Goal: Task Accomplishment & Management: Complete application form

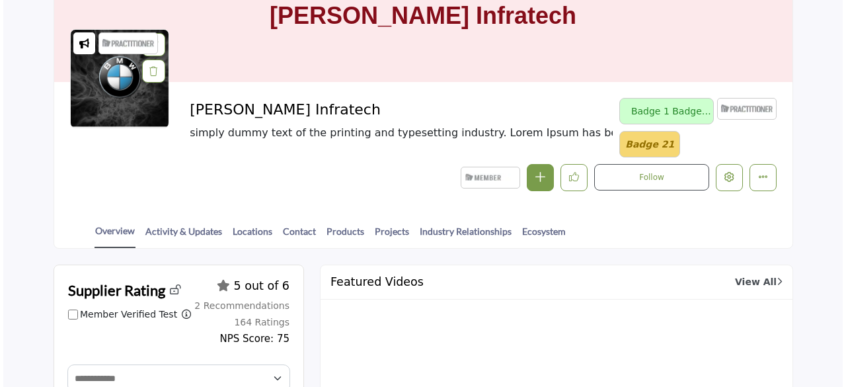
scroll to position [132, 0]
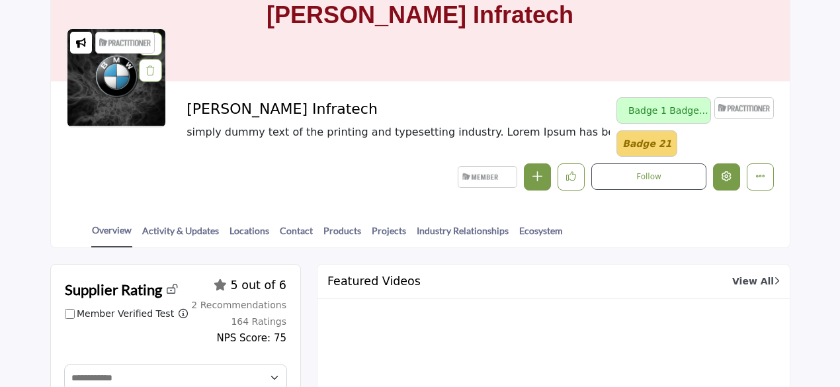
click at [730, 173] on icon "Edit company" at bounding box center [726, 176] width 10 height 10
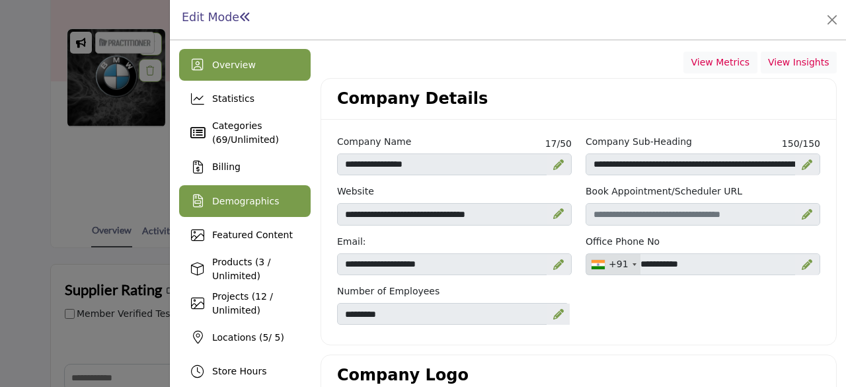
click at [267, 202] on span "Demographics" at bounding box center [245, 201] width 67 height 11
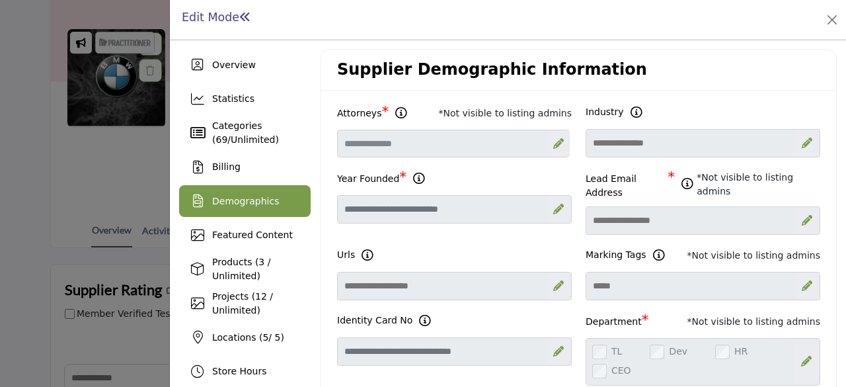
click at [689, 51] on div "Supplier Demographic Information" at bounding box center [578, 70] width 515 height 41
click at [553, 143] on icon at bounding box center [558, 143] width 11 height 11
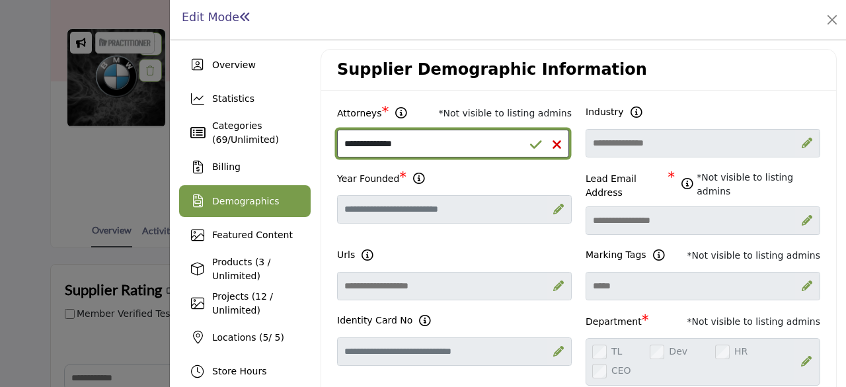
click at [442, 137] on select "**********" at bounding box center [453, 144] width 232 height 28
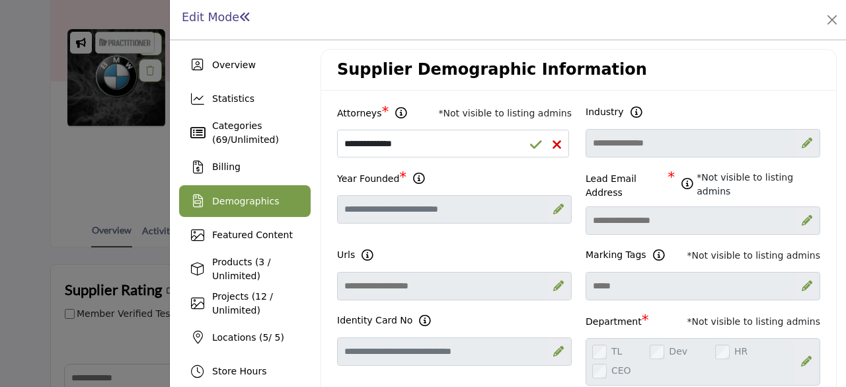
click at [552, 144] on icon at bounding box center [557, 144] width 10 height 13
select select "Select Options"
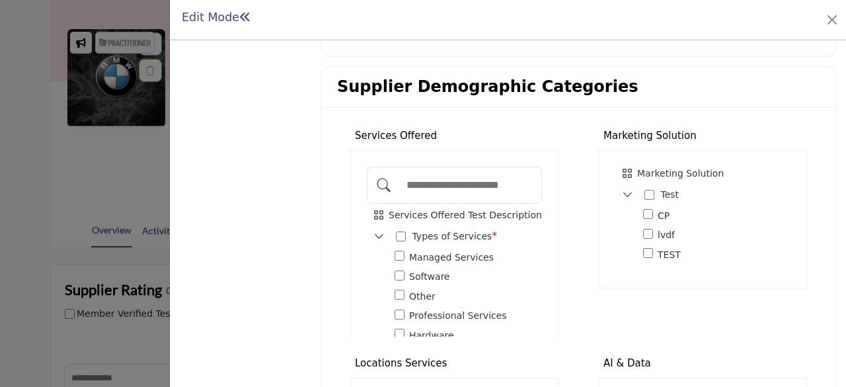
scroll to position [1096, 0]
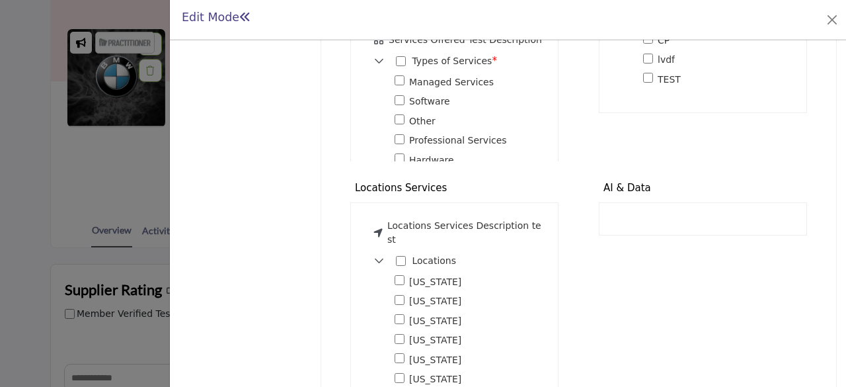
drag, startPoint x: 791, startPoint y: 355, endPoint x: 797, endPoint y: 362, distance: 9.4
click at [0, 0] on div at bounding box center [0, 0] width 0 height 0
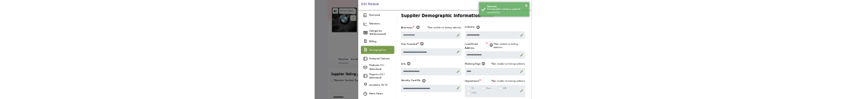
scroll to position [0, 0]
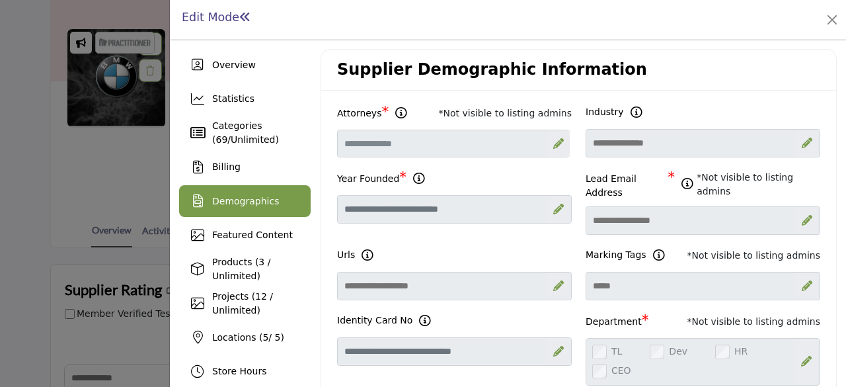
click at [272, 199] on div "Demographics" at bounding box center [245, 201] width 132 height 32
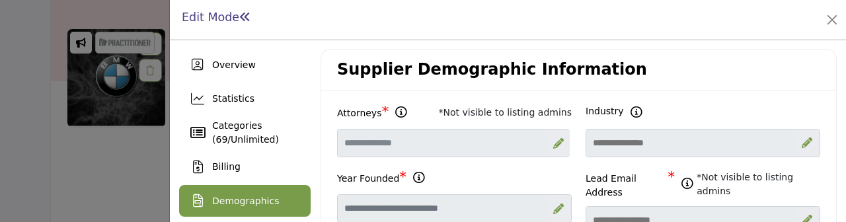
drag, startPoint x: 228, startPoint y: 204, endPoint x: 234, endPoint y: 208, distance: 6.8
click at [228, 206] on span "Demographics" at bounding box center [245, 201] width 67 height 11
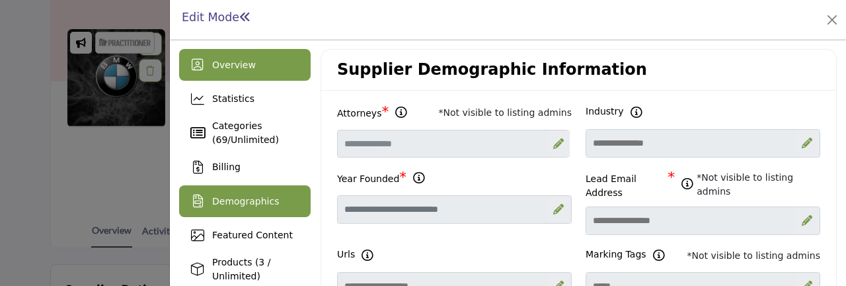
click at [231, 64] on span "Overview" at bounding box center [234, 65] width 44 height 11
click at [221, 63] on span "Overview" at bounding box center [234, 65] width 44 height 11
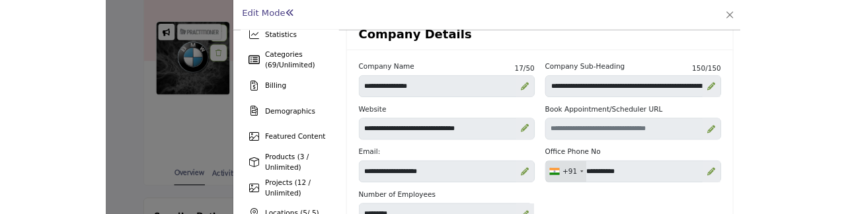
scroll to position [66, 0]
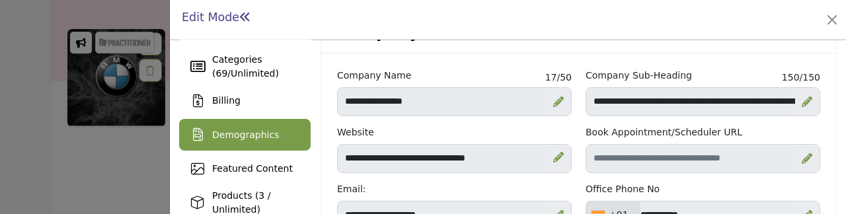
click at [239, 132] on span "Demographics" at bounding box center [245, 135] width 67 height 11
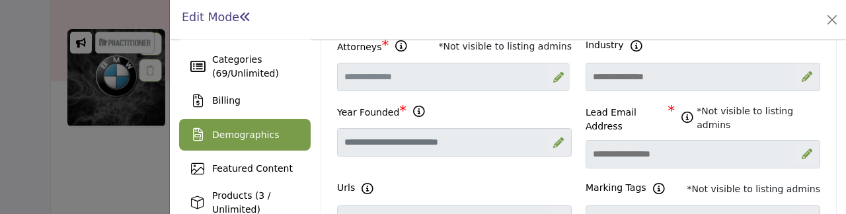
click at [216, 136] on span "Demographics" at bounding box center [245, 135] width 67 height 11
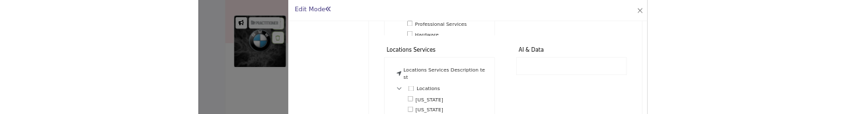
scroll to position [1268, 0]
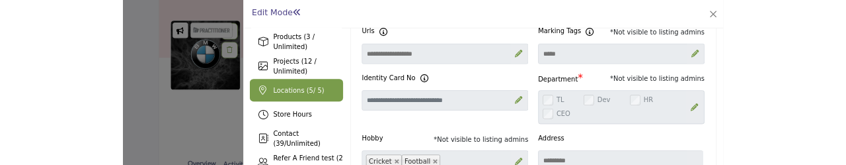
scroll to position [78, 0]
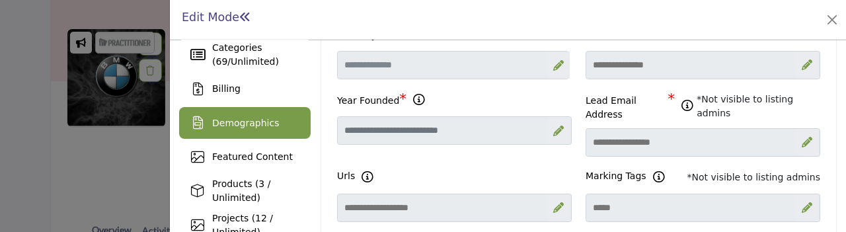
click at [245, 122] on span "Demographics" at bounding box center [245, 123] width 67 height 11
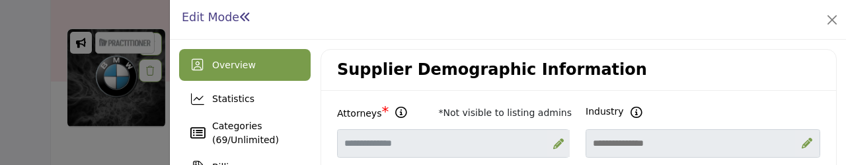
click at [210, 64] on div "Overview" at bounding box center [245, 65] width 132 height 32
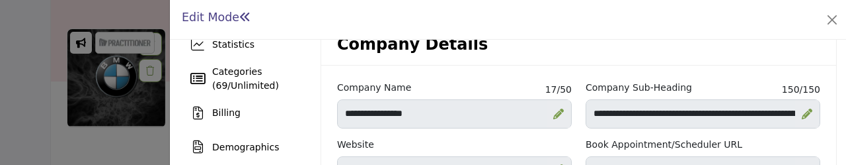
scroll to position [66, 0]
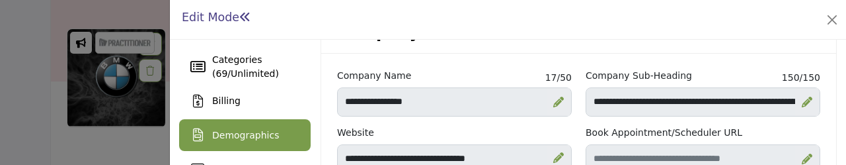
click at [230, 132] on span "Demographics" at bounding box center [245, 135] width 67 height 11
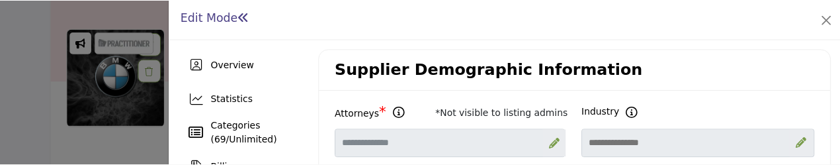
scroll to position [66, 0]
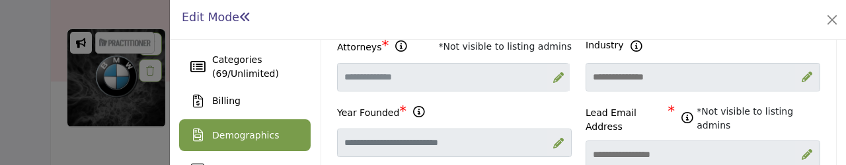
click at [555, 75] on icon at bounding box center [558, 77] width 11 height 11
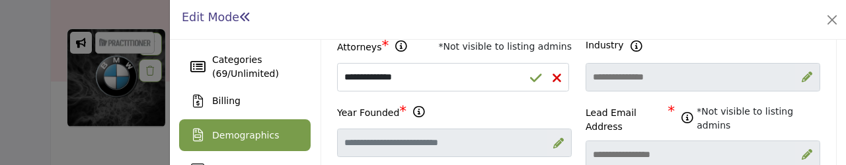
click at [532, 77] on icon at bounding box center [536, 77] width 12 height 13
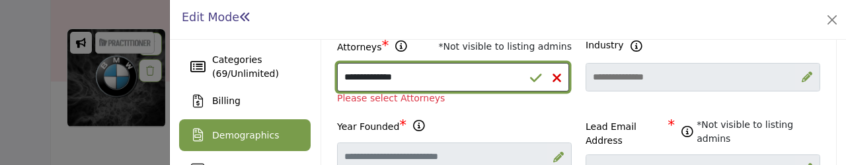
click at [413, 73] on select "**********" at bounding box center [453, 77] width 232 height 28
select select "******"
click at [337, 63] on select "**********" at bounding box center [453, 77] width 232 height 28
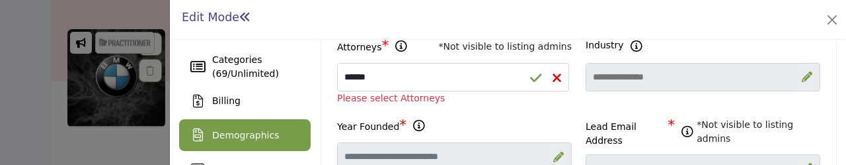
click at [530, 73] on icon at bounding box center [536, 77] width 12 height 13
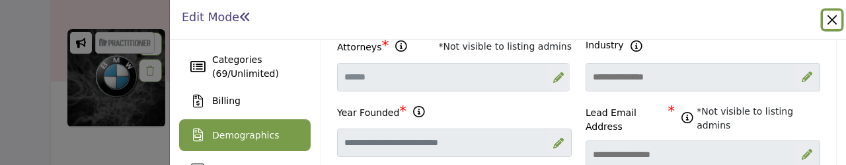
click at [832, 21] on button "Close" at bounding box center [832, 20] width 19 height 19
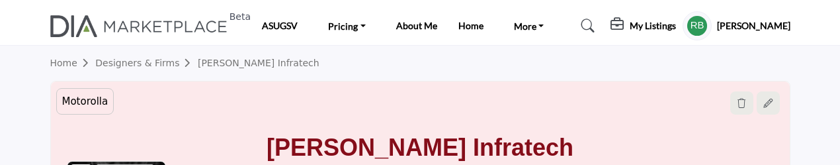
click at [59, 63] on link "Home" at bounding box center [73, 63] width 46 height 11
click at [672, 31] on h5 "My Listings" at bounding box center [652, 26] width 46 height 12
click at [671, 20] on h5 "My Listings" at bounding box center [652, 26] width 46 height 12
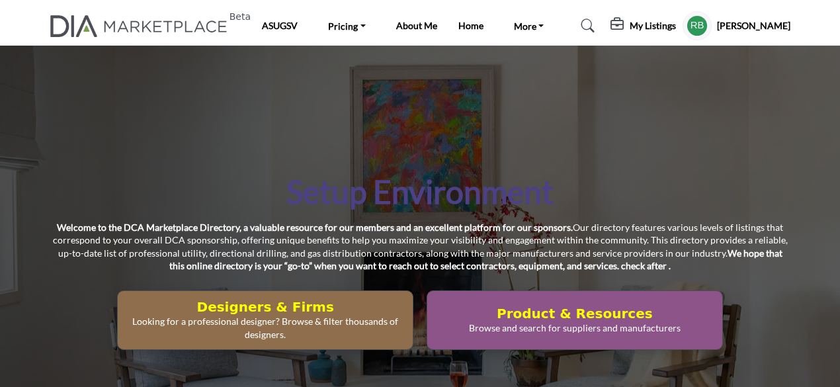
click at [756, 24] on h5 "[PERSON_NAME]" at bounding box center [753, 25] width 73 height 13
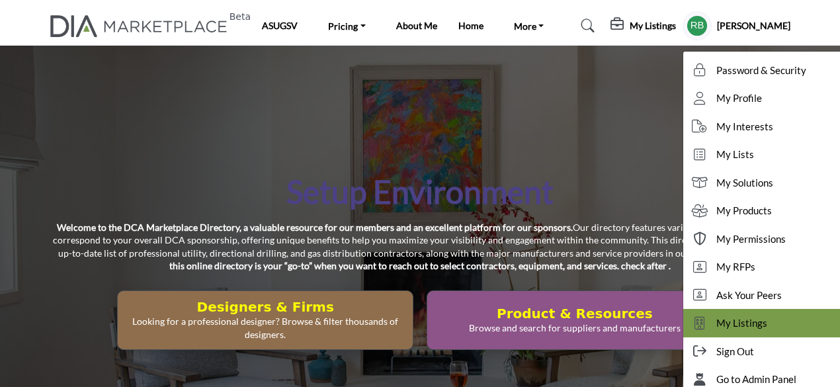
click at [767, 164] on span "My Listings" at bounding box center [741, 322] width 51 height 15
click at [0, 0] on div at bounding box center [0, 0] width 0 height 0
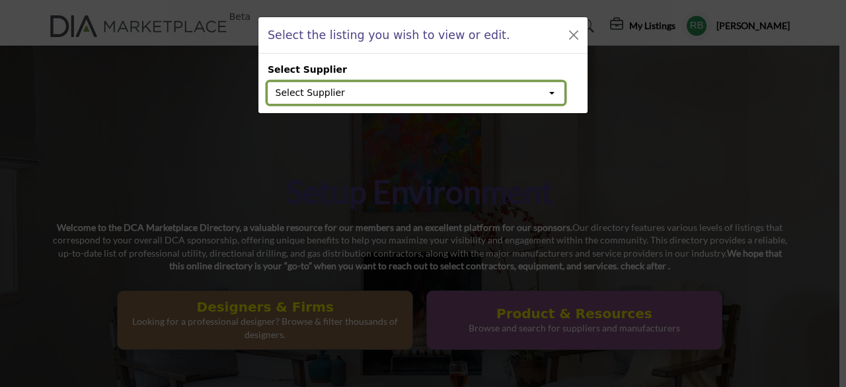
click at [336, 91] on button "Select Supplier" at bounding box center [416, 93] width 297 height 22
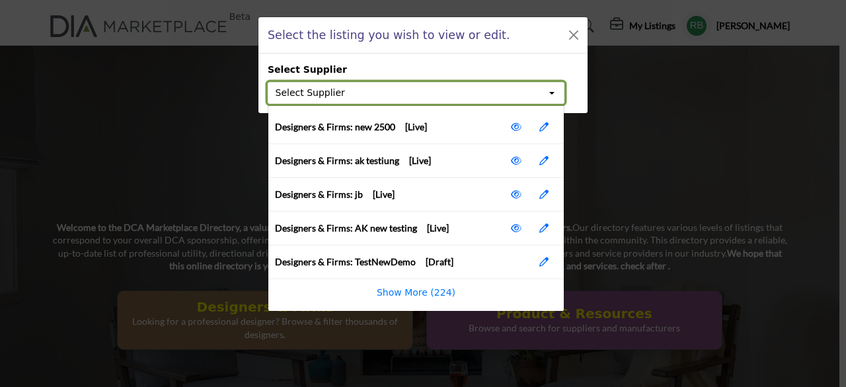
click at [405, 92] on button "Select Supplier" at bounding box center [416, 93] width 297 height 22
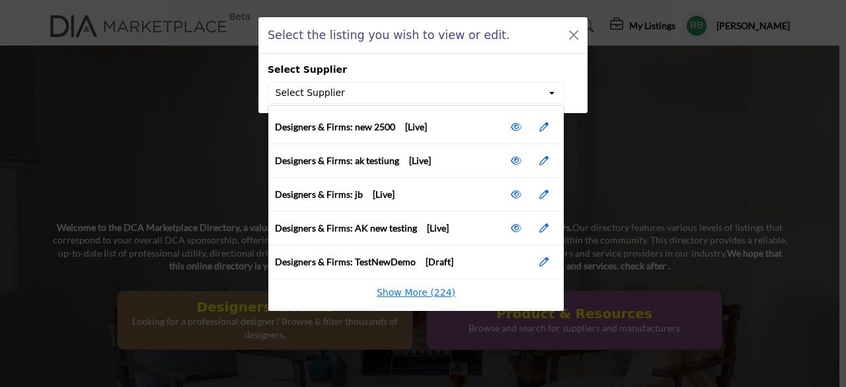
click at [439, 164] on li "Show More (224)" at bounding box center [416, 293] width 296 height 14
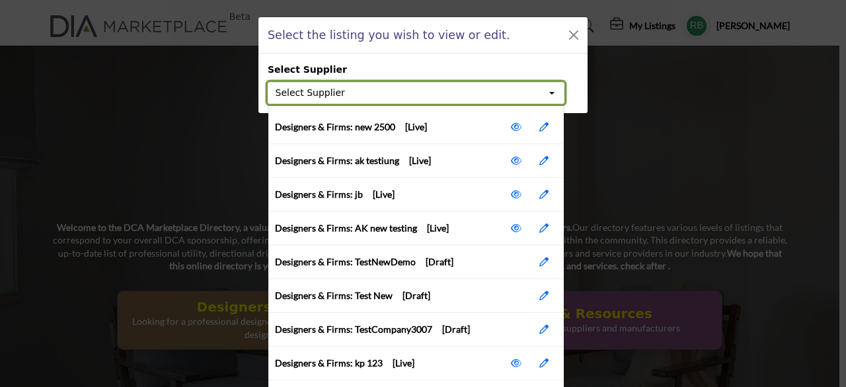
click at [343, 91] on button "Select Supplier" at bounding box center [416, 93] width 297 height 22
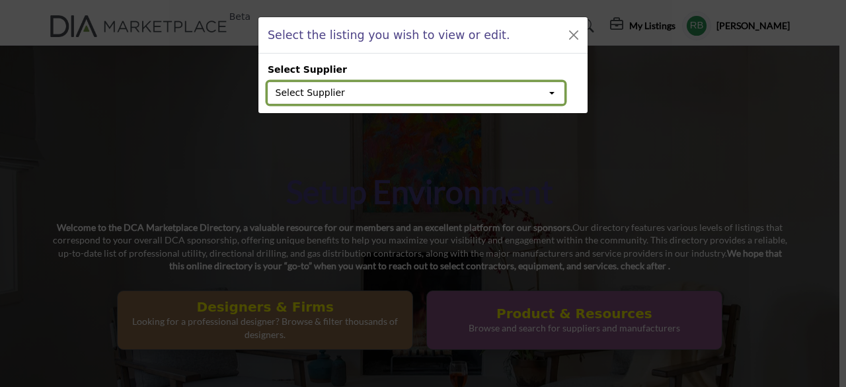
click at [343, 91] on button "Select Supplier" at bounding box center [416, 93] width 297 height 22
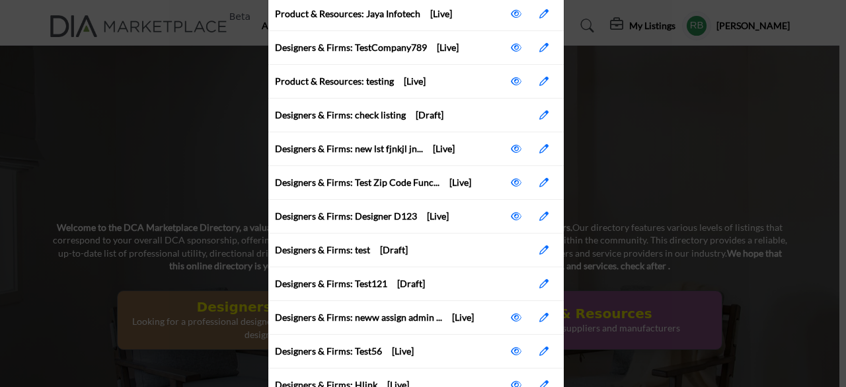
scroll to position [4562, 0]
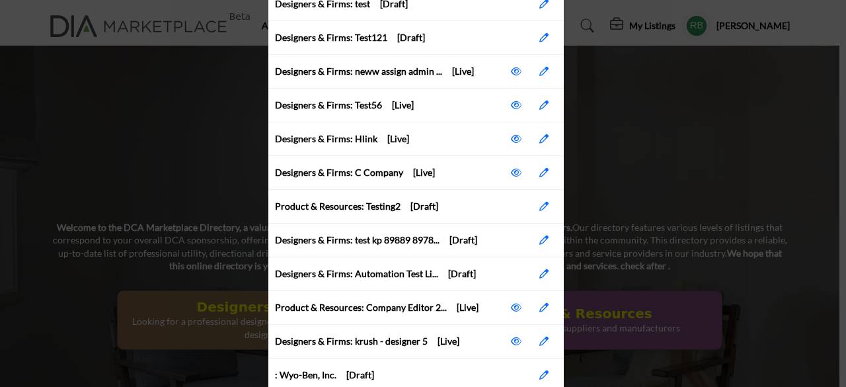
click at [659, 122] on div "Select the listing you wish to view or edit. Select Supplier Select Supplier De…" at bounding box center [423, 193] width 846 height 387
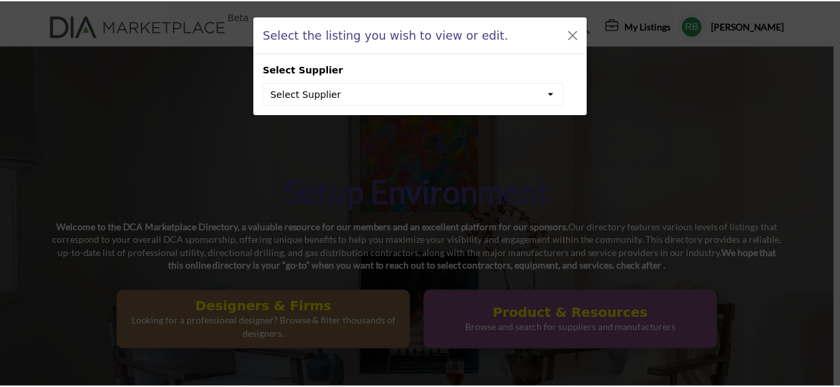
scroll to position [0, 0]
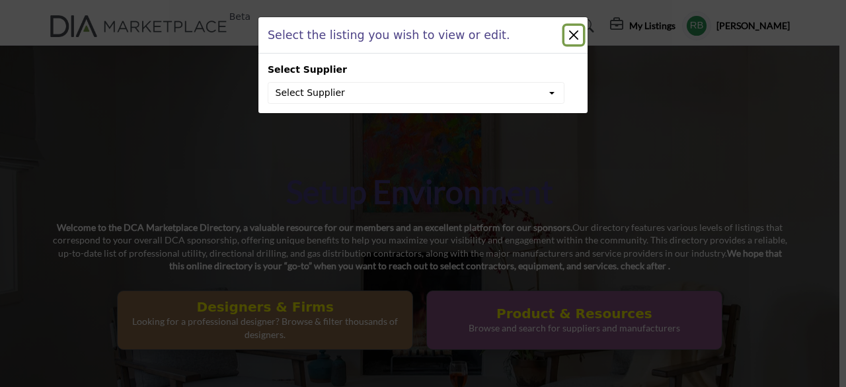
click at [573, 34] on button "Close" at bounding box center [574, 35] width 19 height 19
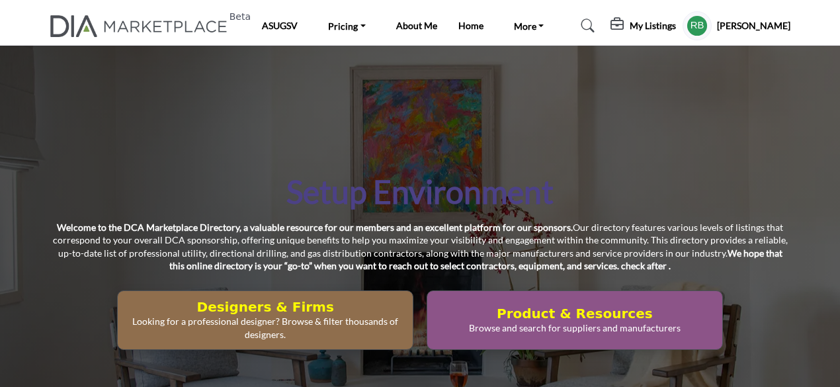
click at [671, 26] on h5 "My Listings" at bounding box center [652, 26] width 46 height 12
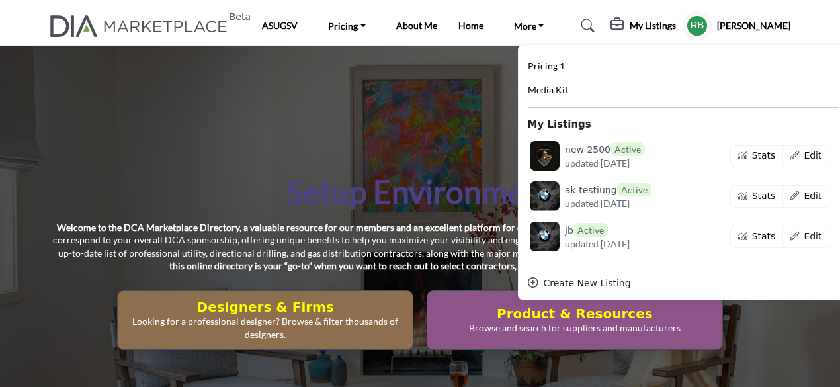
click at [622, 164] on div "Create New Listing" at bounding box center [683, 283] width 311 height 14
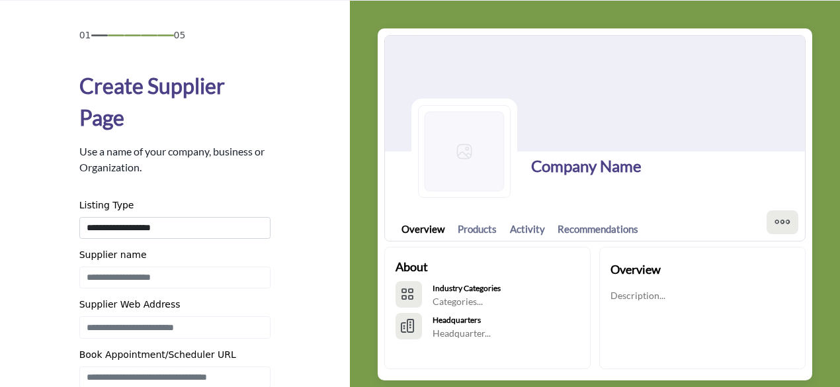
scroll to position [132, 0]
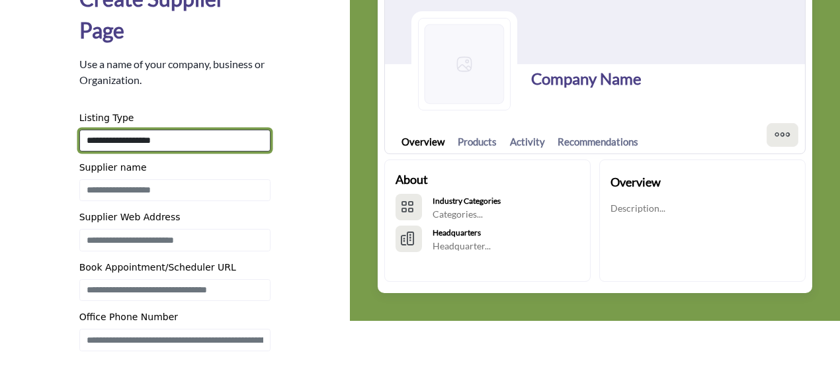
click at [176, 139] on select "**********" at bounding box center [175, 141] width 192 height 22
select select "**********"
click at [79, 130] on select "**********" at bounding box center [175, 141] width 192 height 22
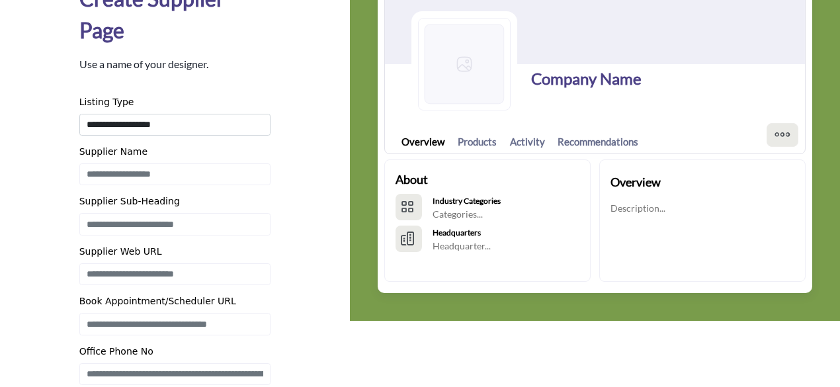
click at [136, 189] on div "**********" at bounding box center [175, 240] width 192 height 290
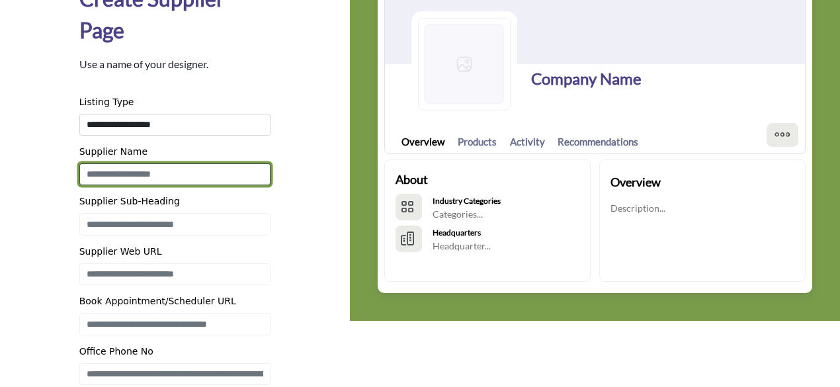
click at [139, 169] on input "Enter Supplier name" at bounding box center [175, 174] width 192 height 22
type input "*****"
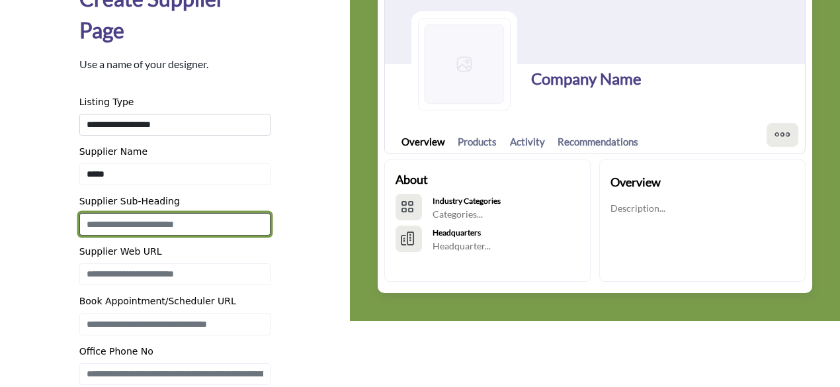
click at [182, 220] on input "Enter Supplier Sub-Heading" at bounding box center [175, 224] width 192 height 22
type input "*******"
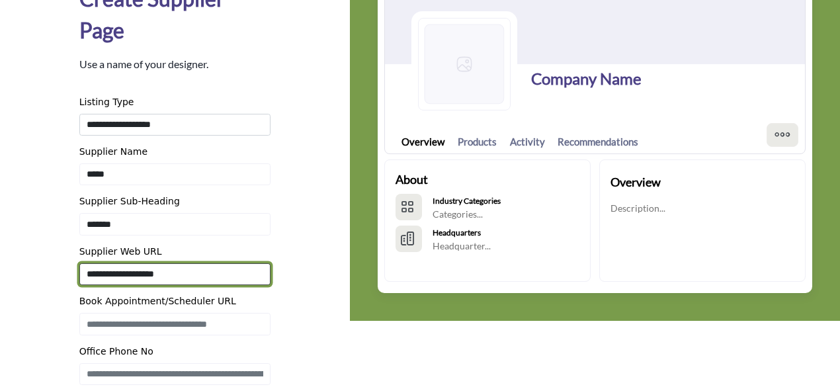
type input "**********"
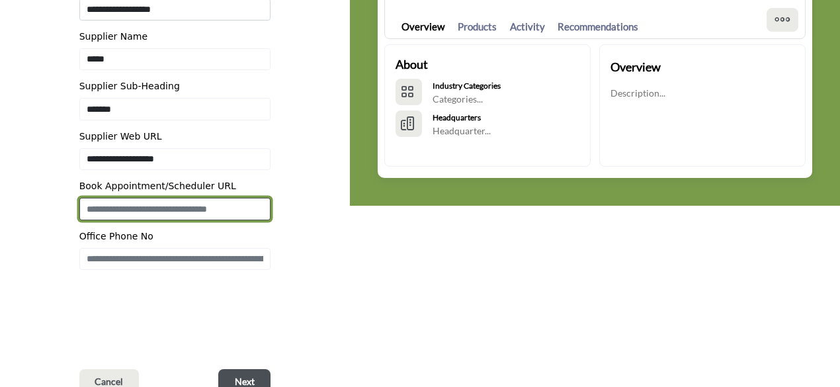
scroll to position [264, 0]
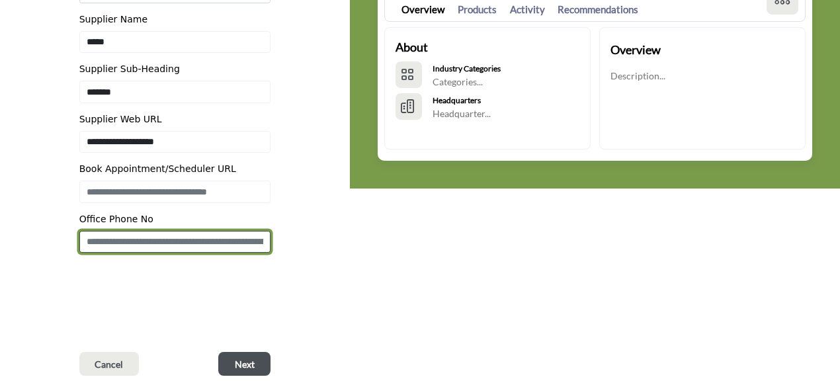
click at [197, 241] on input "Enter Office Phone Number Include country code e.g. +1.987.654.3210" at bounding box center [175, 242] width 192 height 22
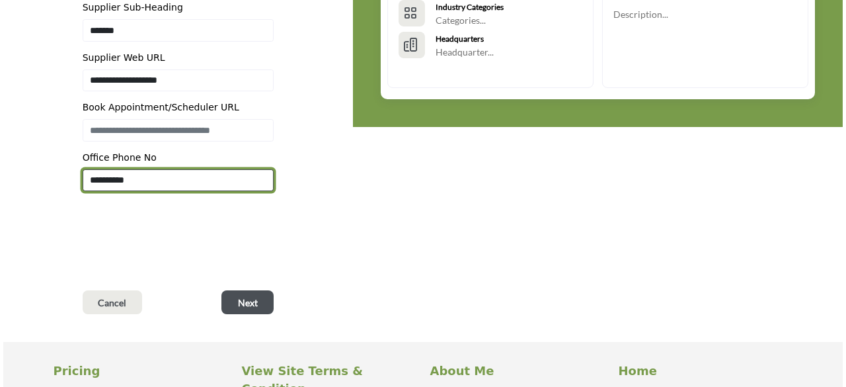
scroll to position [331, 0]
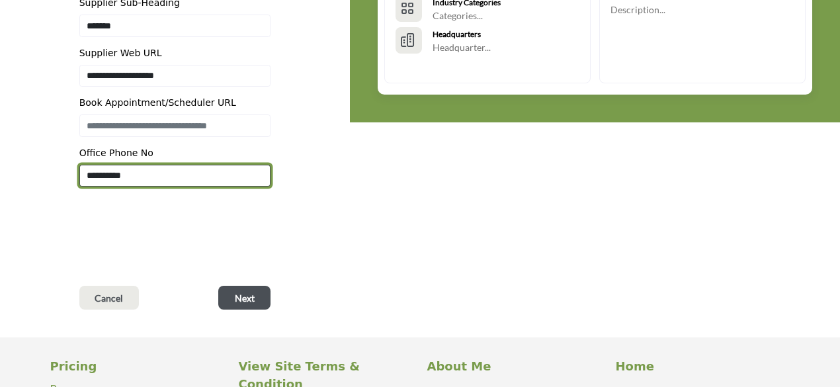
type input "**********"
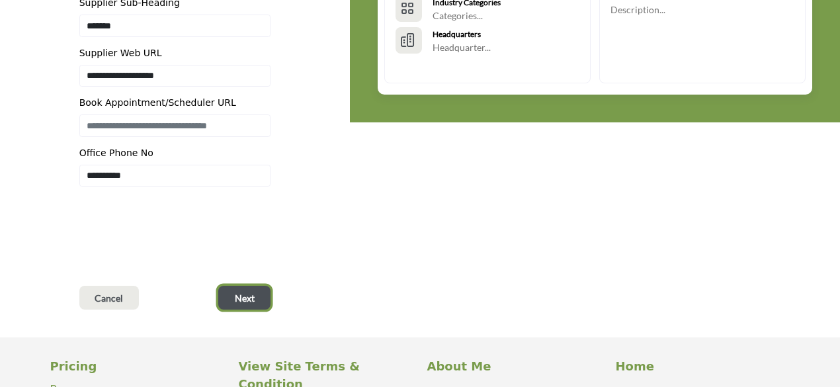
click at [261, 306] on button "Next" at bounding box center [244, 298] width 52 height 24
type input "**********"
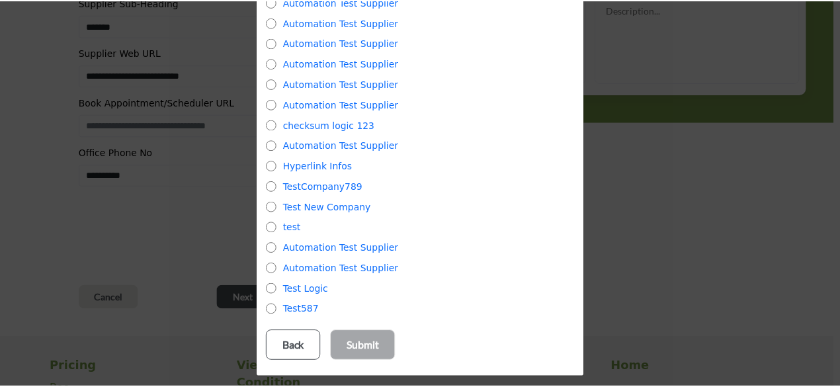
scroll to position [258, 0]
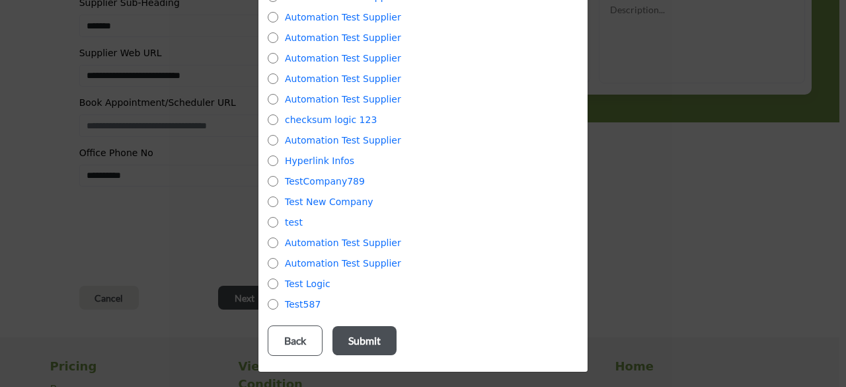
click at [372, 341] on p "Submit" at bounding box center [364, 341] width 32 height 16
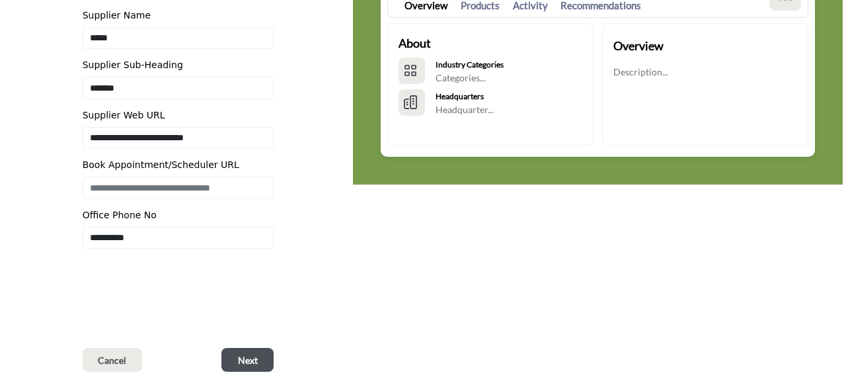
scroll to position [397, 0]
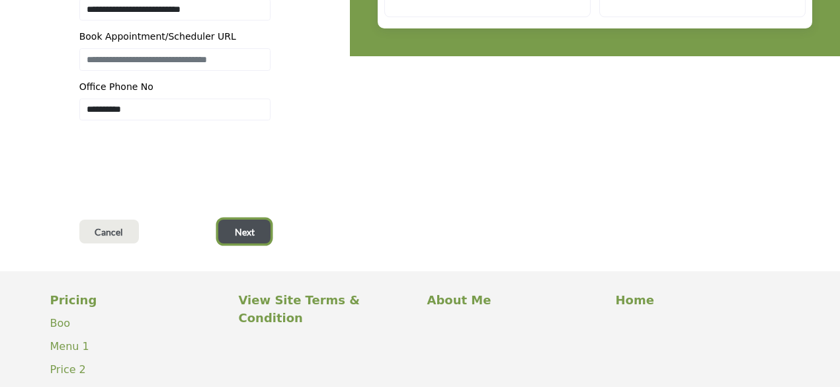
click at [254, 235] on span "Next" at bounding box center [245, 231] width 20 height 13
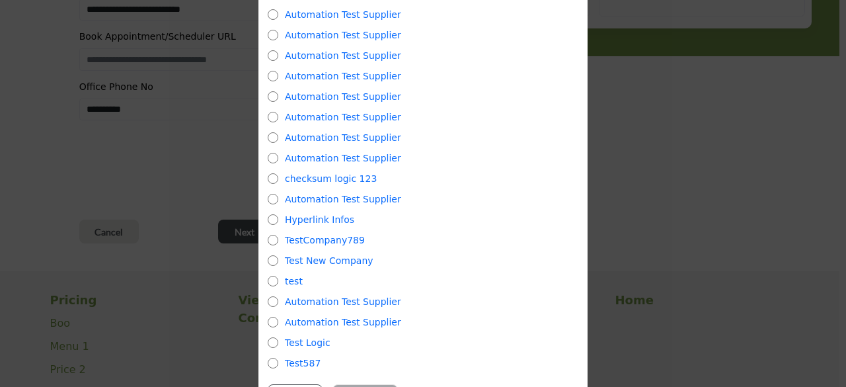
scroll to position [258, 0]
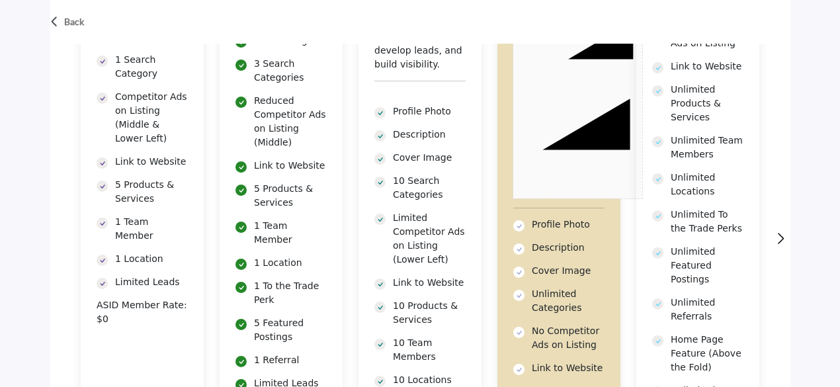
scroll to position [198, 0]
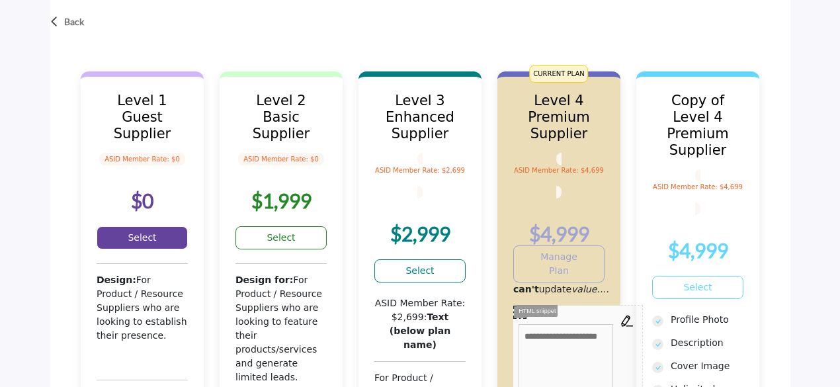
click at [164, 239] on link "Select" at bounding box center [142, 237] width 91 height 23
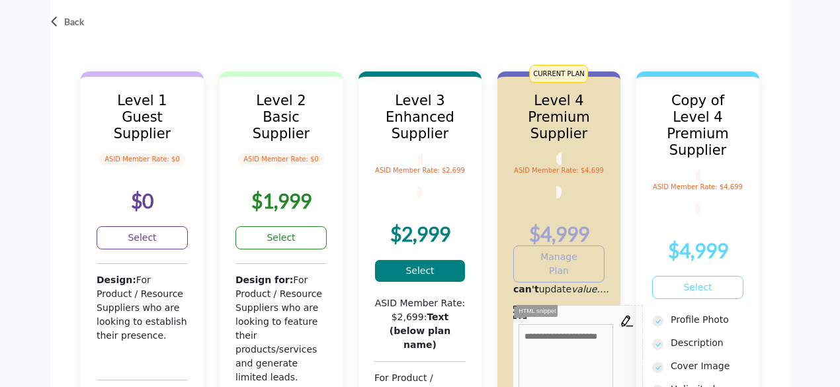
scroll to position [0, 0]
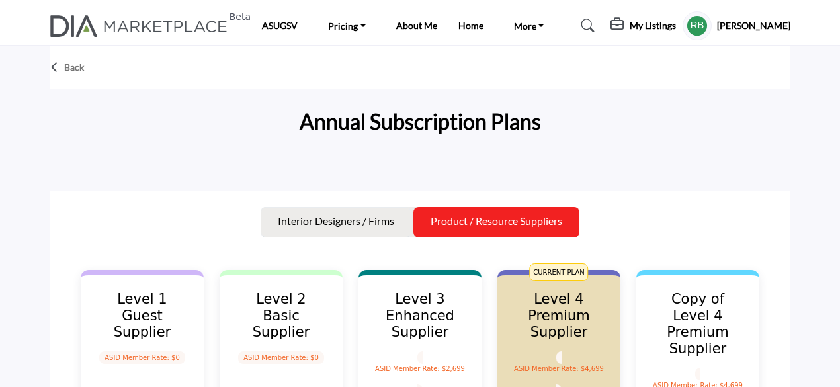
click at [358, 220] on p "Interior Designers / Firms" at bounding box center [336, 221] width 116 height 16
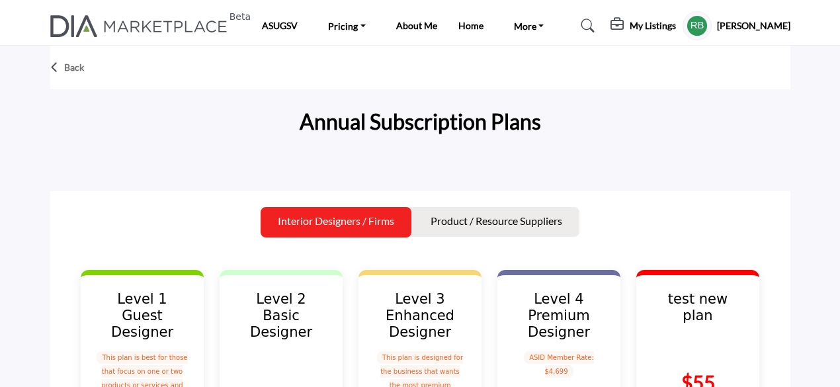
click at [770, 30] on h5 "[PERSON_NAME]" at bounding box center [753, 25] width 73 height 13
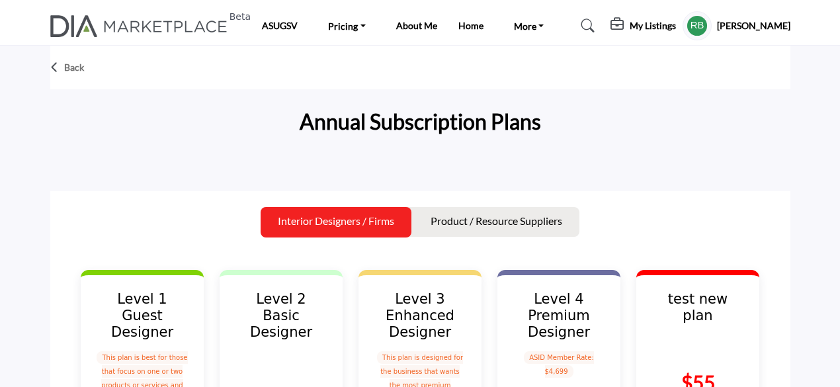
click at [770, 30] on h5 "[PERSON_NAME]" at bounding box center [753, 25] width 73 height 13
click at [774, 28] on h5 "[PERSON_NAME]" at bounding box center [753, 25] width 73 height 13
click at [774, 26] on h5 "[PERSON_NAME]" at bounding box center [753, 25] width 73 height 13
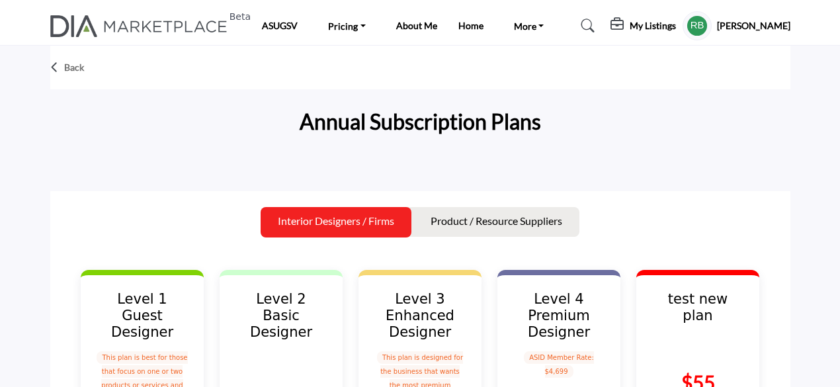
click at [774, 26] on h5 "[PERSON_NAME]" at bounding box center [753, 25] width 73 height 13
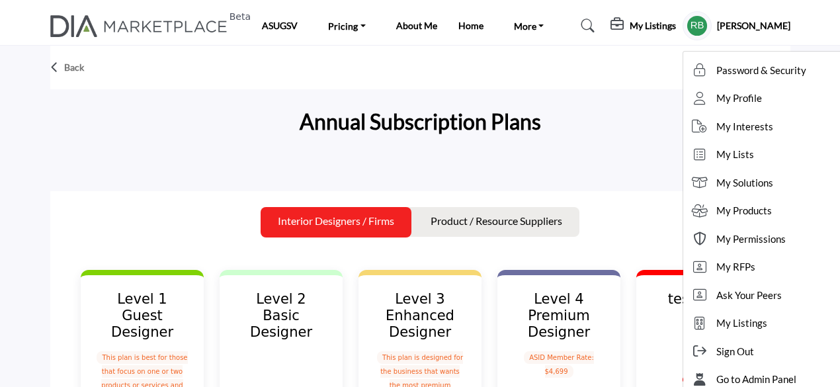
click at [672, 121] on div "Annual Subscription Plans" at bounding box center [420, 124] width 740 height 50
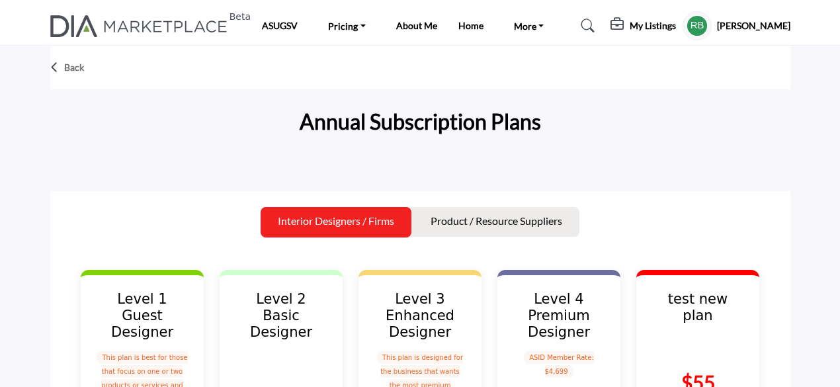
click at [762, 30] on h5 "[PERSON_NAME]" at bounding box center [753, 25] width 73 height 13
click at [757, 24] on h5 "[PERSON_NAME]" at bounding box center [753, 25] width 73 height 13
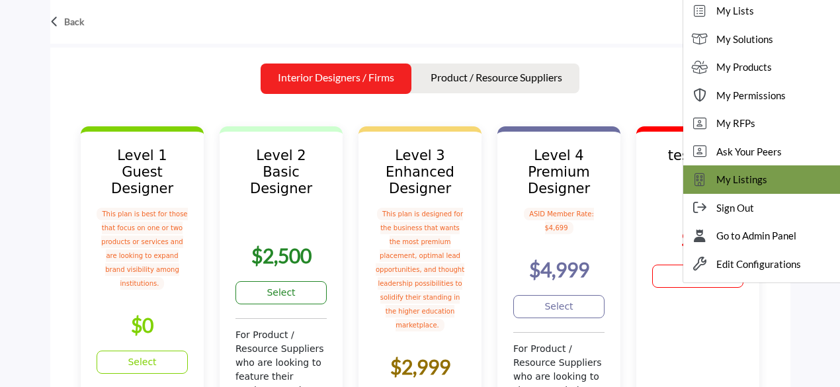
scroll to position [198, 0]
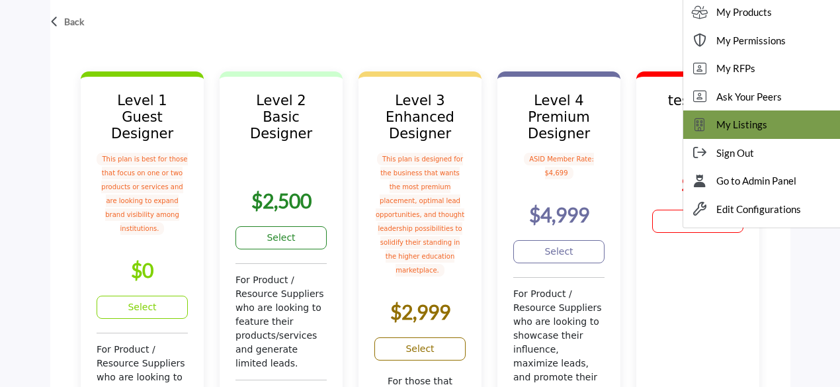
click at [767, 126] on span "My Listings" at bounding box center [741, 124] width 51 height 15
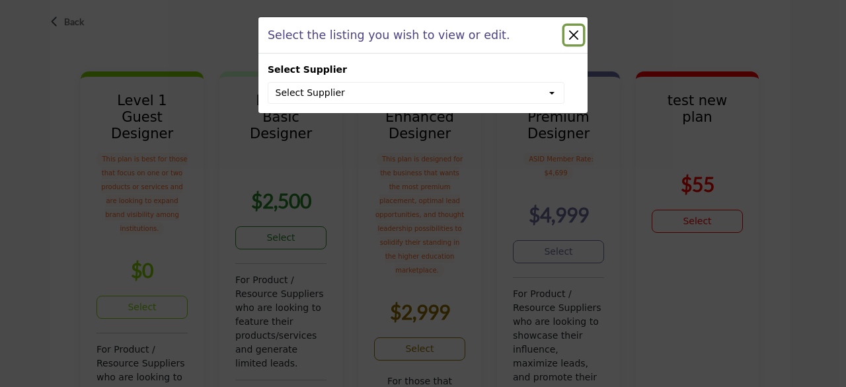
click at [573, 34] on button "Close" at bounding box center [574, 35] width 19 height 19
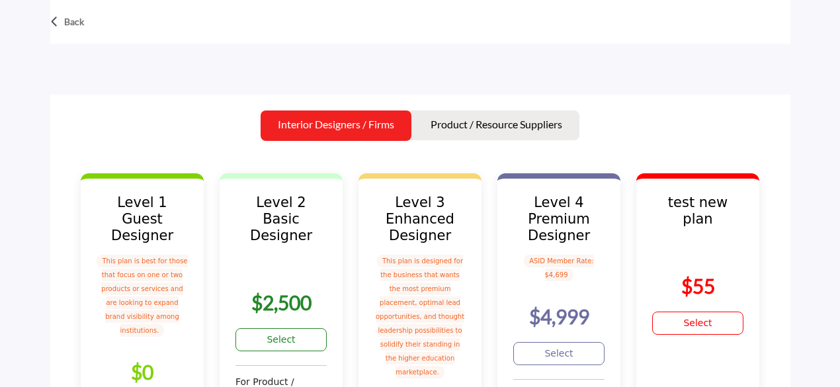
scroll to position [0, 0]
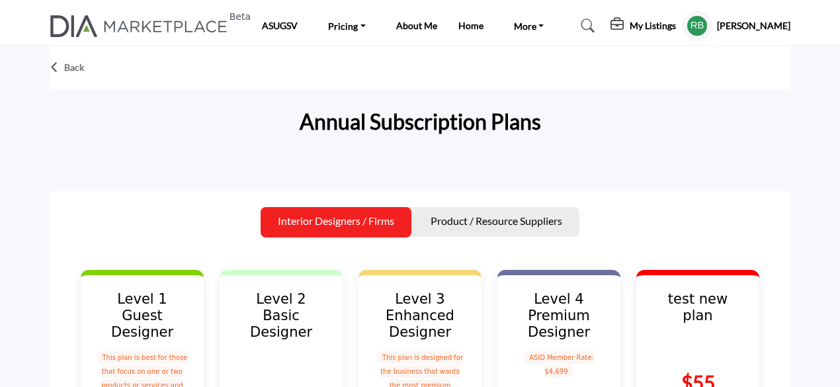
click at [666, 28] on h5 "My Listings" at bounding box center [652, 26] width 46 height 12
click at [626, 24] on icon at bounding box center [618, 24] width 16 height 13
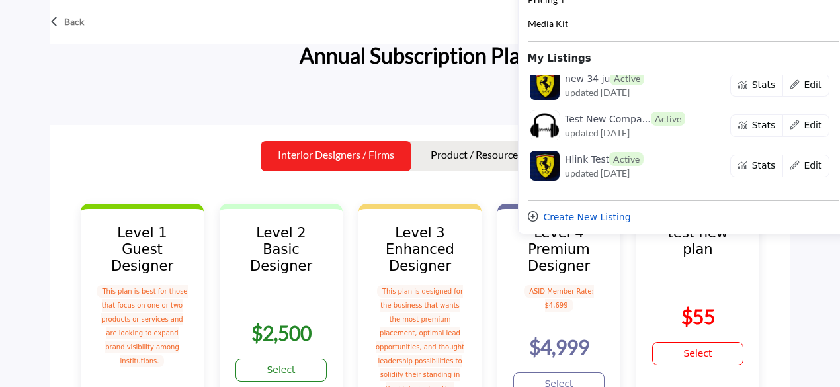
scroll to position [5290, 0]
click at [620, 218] on div "Create New Listing" at bounding box center [683, 217] width 311 height 14
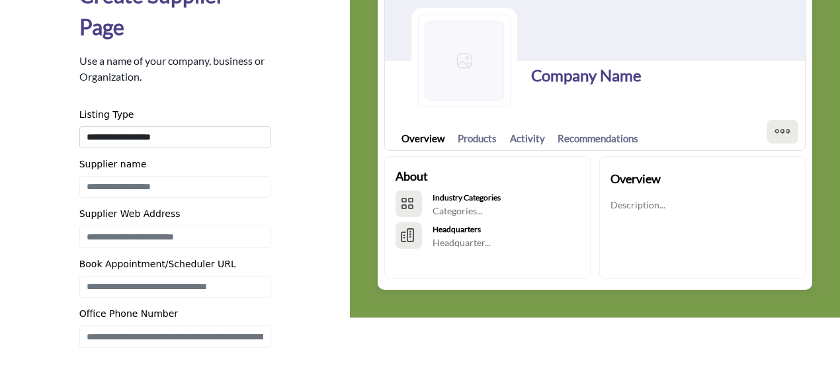
scroll to position [66, 0]
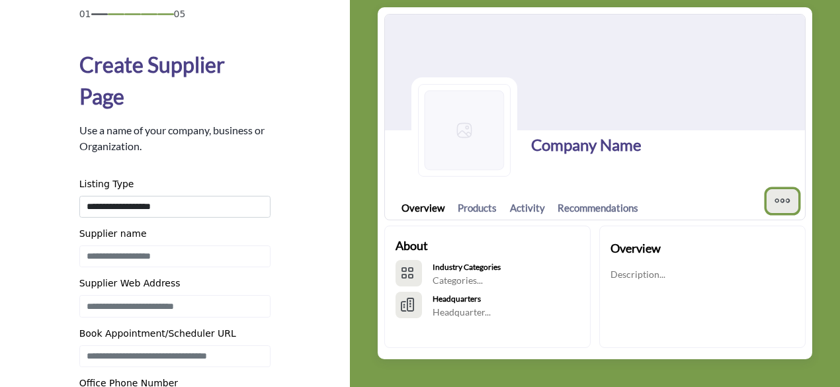
click at [782, 198] on icon "More Options" at bounding box center [782, 200] width 17 height 17
click at [462, 270] on b "Industry Categories" at bounding box center [466, 267] width 68 height 10
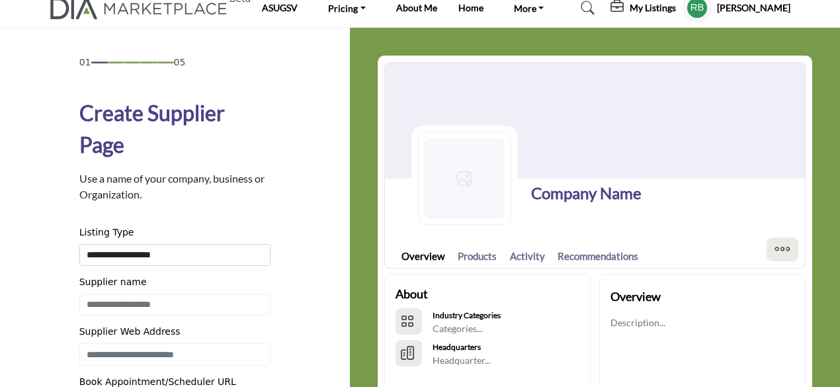
scroll to position [0, 0]
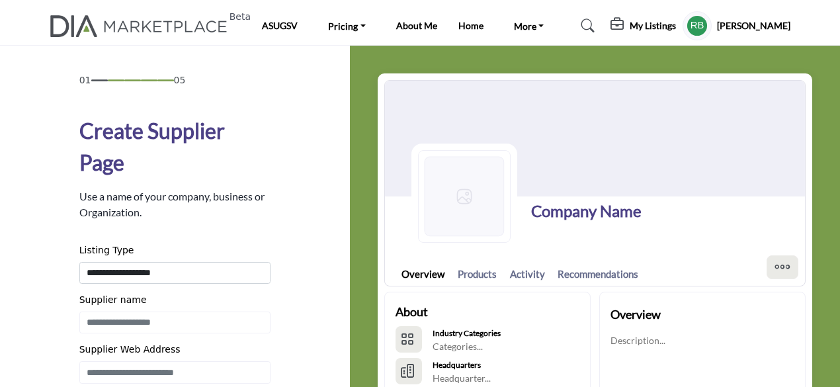
click at [588, 216] on h1 "Company Name" at bounding box center [586, 211] width 110 height 24
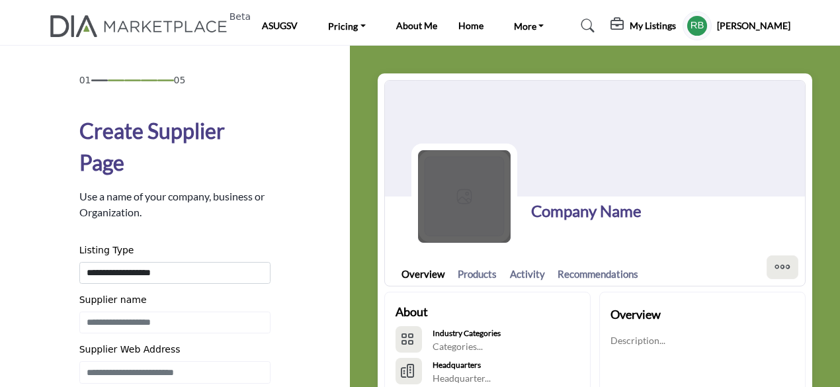
drag, startPoint x: 589, startPoint y: 214, endPoint x: 432, endPoint y: 204, distance: 157.6
click at [588, 214] on h1 "Company Name" at bounding box center [586, 211] width 110 height 24
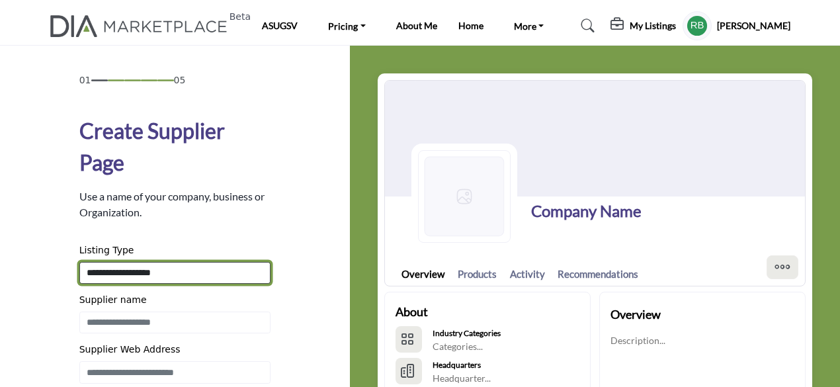
click at [179, 267] on select "**********" at bounding box center [175, 273] width 192 height 22
select select "**********"
click at [79, 262] on select "**********" at bounding box center [175, 273] width 192 height 22
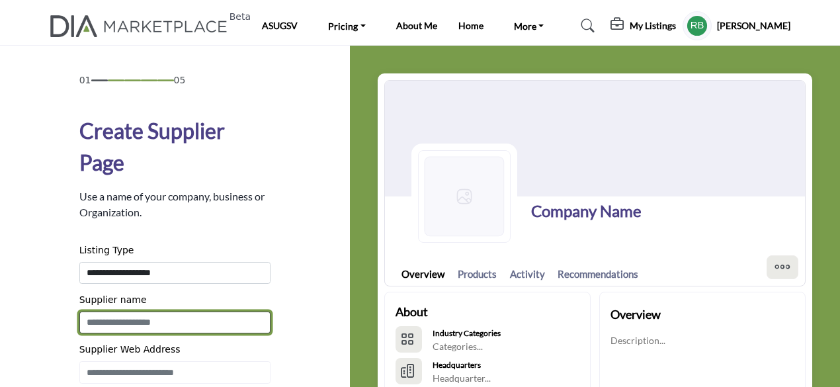
drag, startPoint x: 167, startPoint y: 282, endPoint x: 129, endPoint y: 329, distance: 60.2
click at [129, 329] on input "Enter Supplier name" at bounding box center [175, 322] width 192 height 22
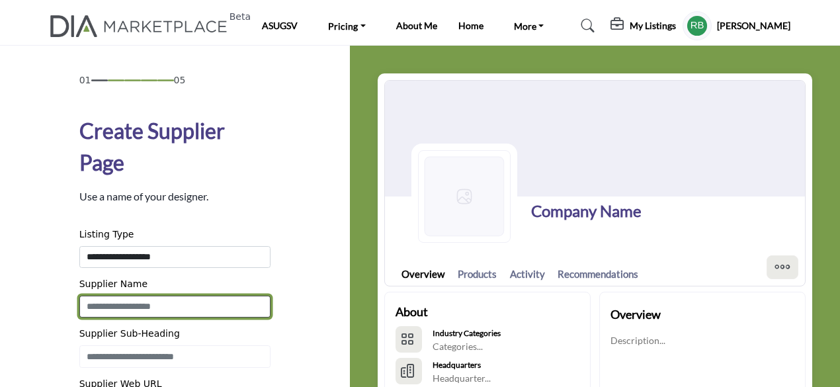
type input "*****"
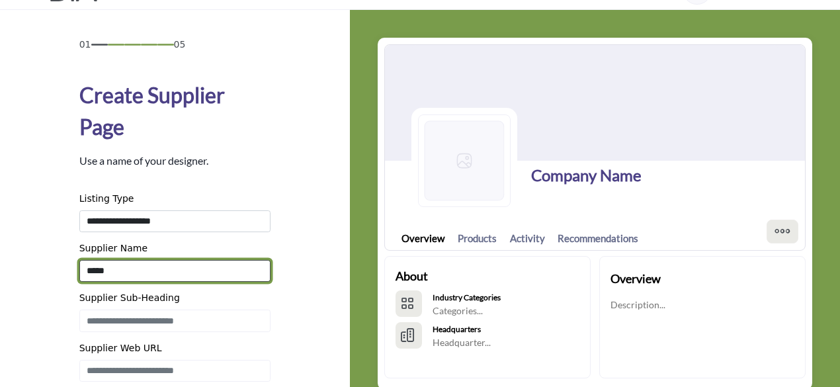
scroll to position [66, 0]
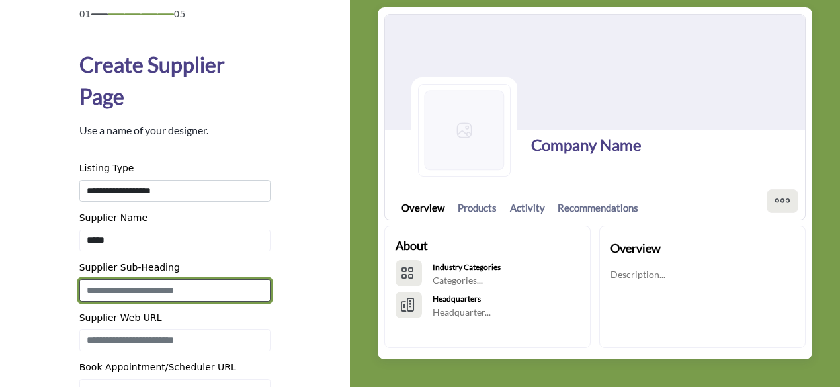
click at [173, 296] on input "Enter Supplier Sub-Heading" at bounding box center [175, 290] width 192 height 22
type input "*******"
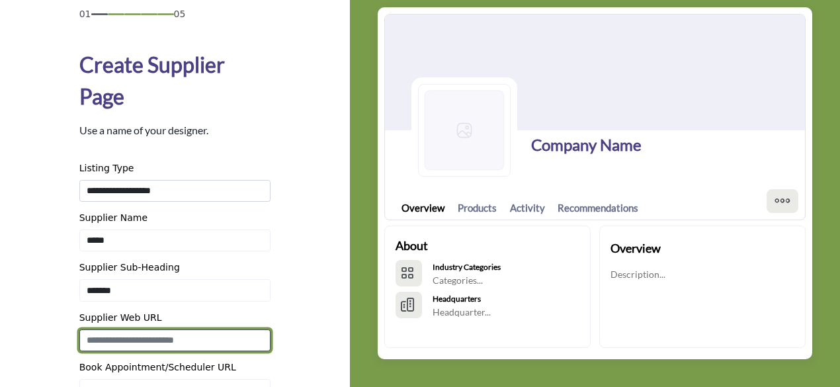
click at [143, 335] on input "Enter Supplier Web Address" at bounding box center [175, 340] width 192 height 22
type input "**********"
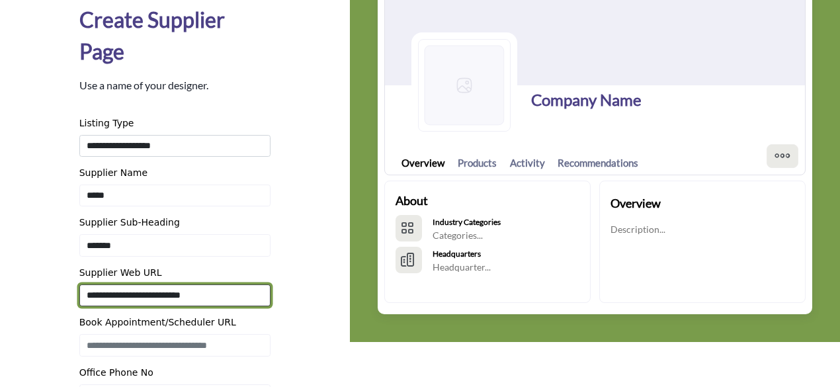
scroll to position [132, 0]
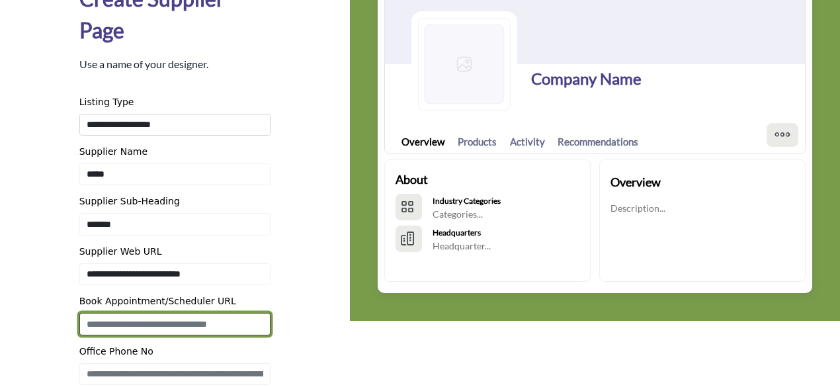
click at [172, 324] on input "Enter Book Appointment/Scheduler URL" at bounding box center [175, 324] width 192 height 22
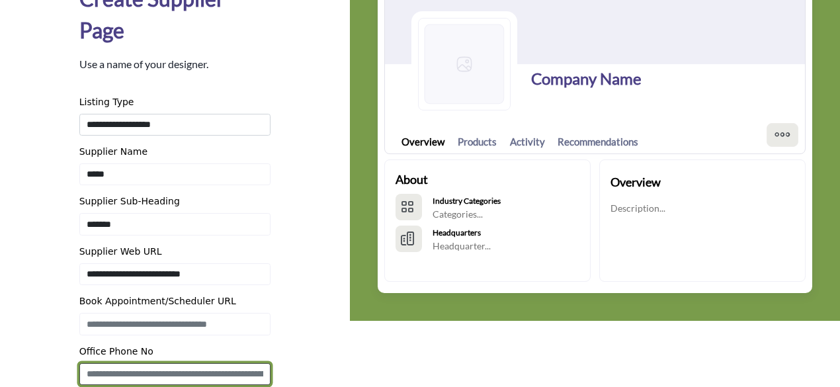
click at [184, 368] on input "Enter Office Phone Number Include country code e.g. +1.987.654.3210" at bounding box center [175, 374] width 192 height 22
type input "**********"
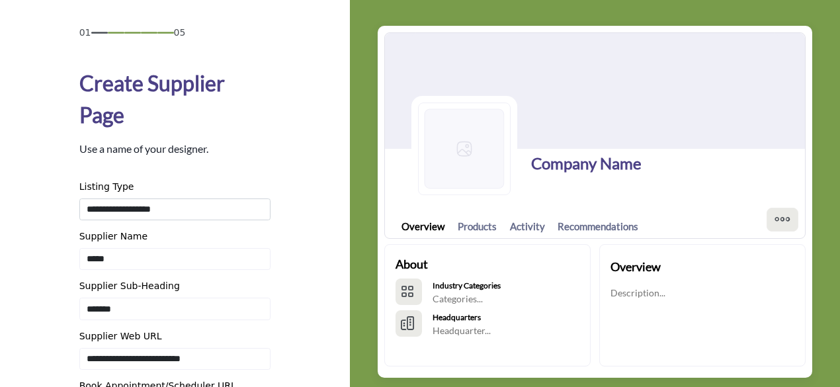
scroll to position [66, 0]
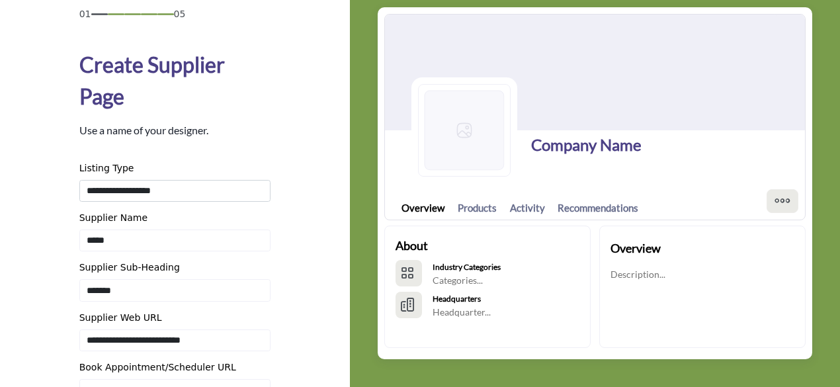
click at [559, 302] on div "About Industry Categories Categories... Headquarters Headquarter..." at bounding box center [497, 287] width 205 height 100
click at [789, 194] on icon "More Options" at bounding box center [782, 200] width 17 height 17
drag, startPoint x: 778, startPoint y: 202, endPoint x: 649, endPoint y: 204, distance: 128.3
click at [776, 202] on icon "More Options" at bounding box center [782, 200] width 17 height 17
click at [768, 204] on button "More Options" at bounding box center [782, 201] width 32 height 24
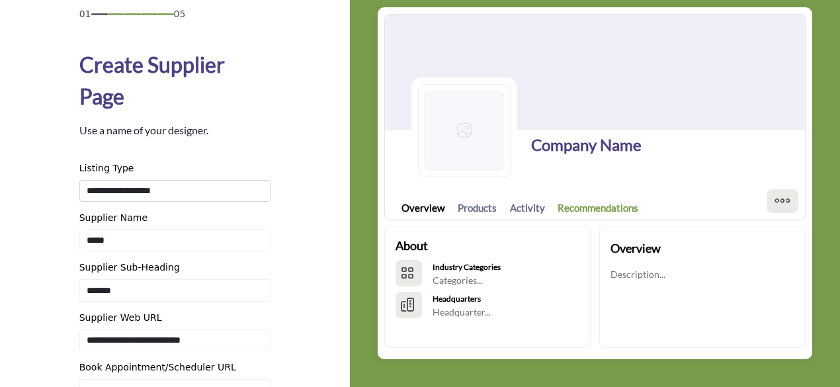
click at [592, 208] on link "Recommendations" at bounding box center [597, 207] width 81 height 15
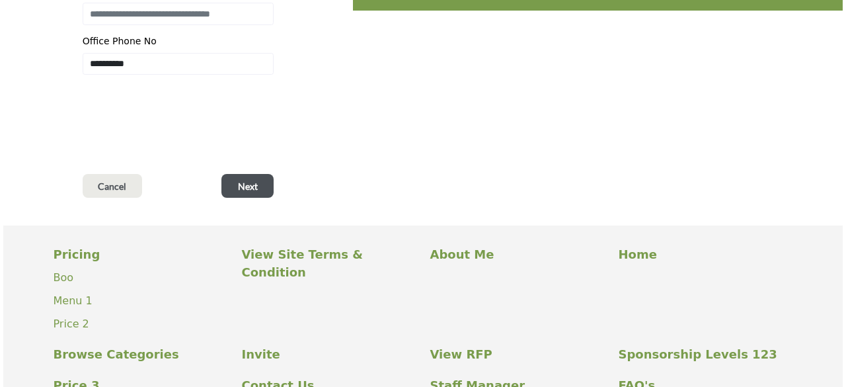
scroll to position [463, 0]
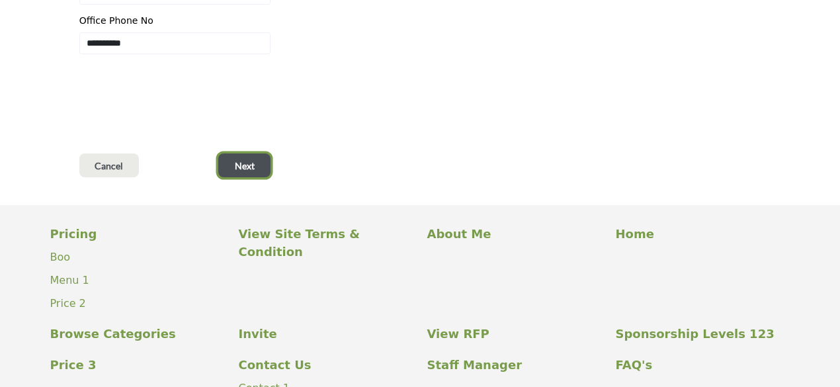
click at [252, 164] on span "Next" at bounding box center [245, 165] width 20 height 13
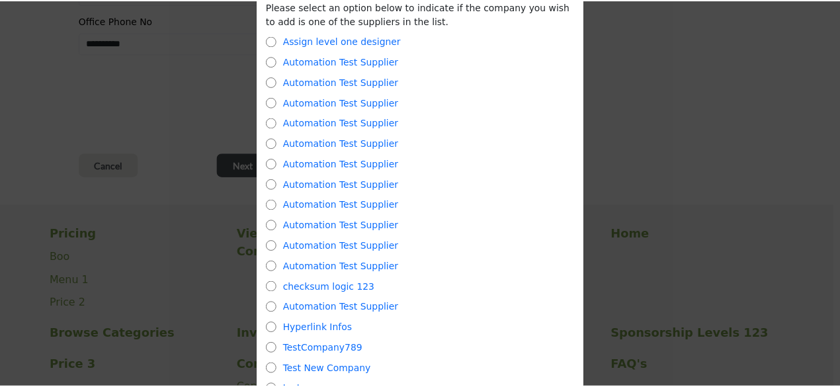
scroll to position [0, 0]
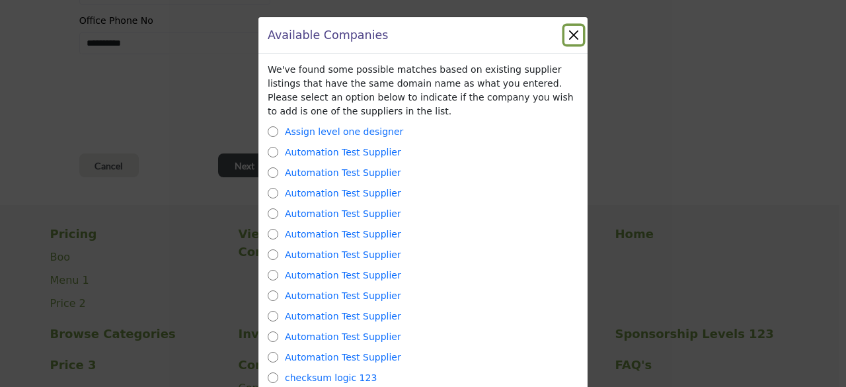
click at [571, 39] on button "Close" at bounding box center [574, 35] width 19 height 19
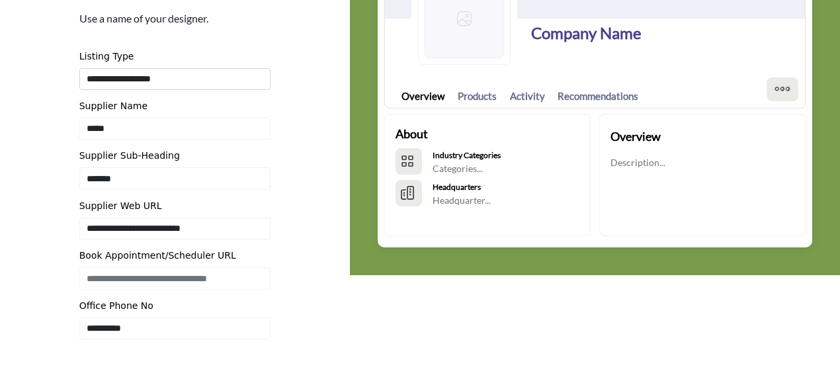
scroll to position [198, 0]
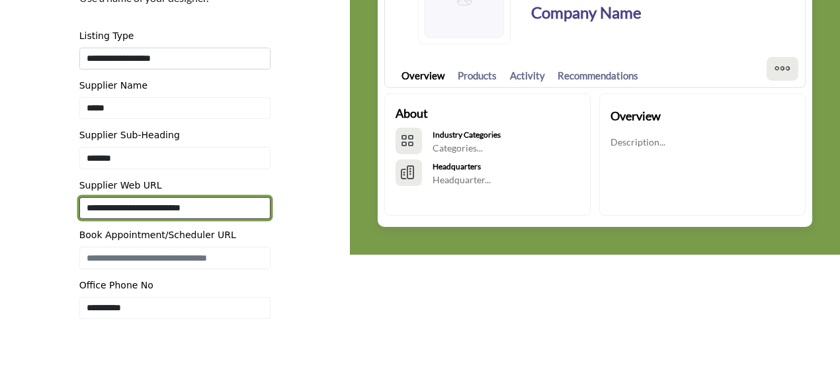
click at [226, 204] on input "**********" at bounding box center [175, 208] width 192 height 22
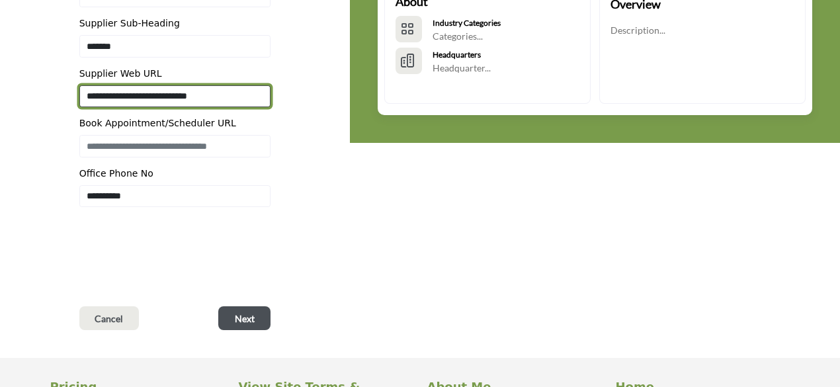
scroll to position [331, 0]
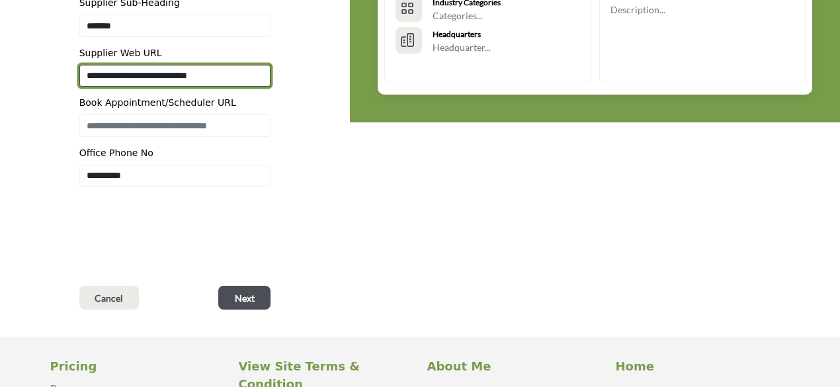
type input "**********"
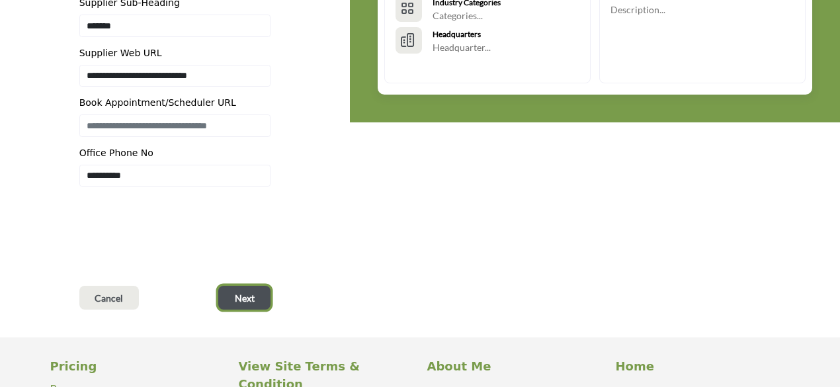
click at [251, 300] on span "Next" at bounding box center [245, 298] width 20 height 13
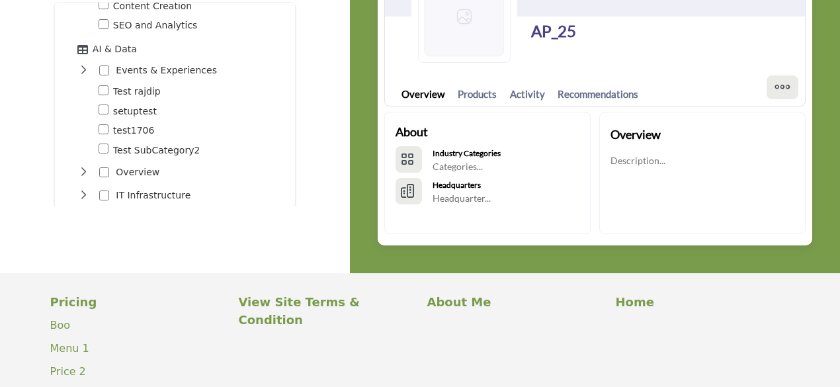
scroll to position [990, 0]
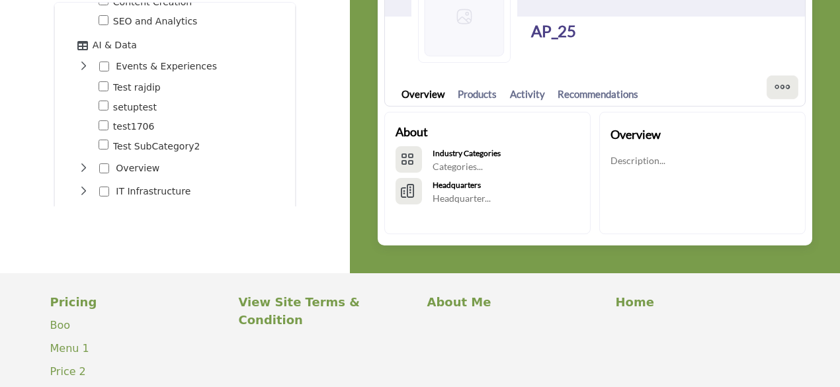
click at [81, 163] on icon "Toggle Category" at bounding box center [82, 168] width 11 height 11
click at [82, 163] on icon "Toggle Category" at bounding box center [82, 168] width 11 height 11
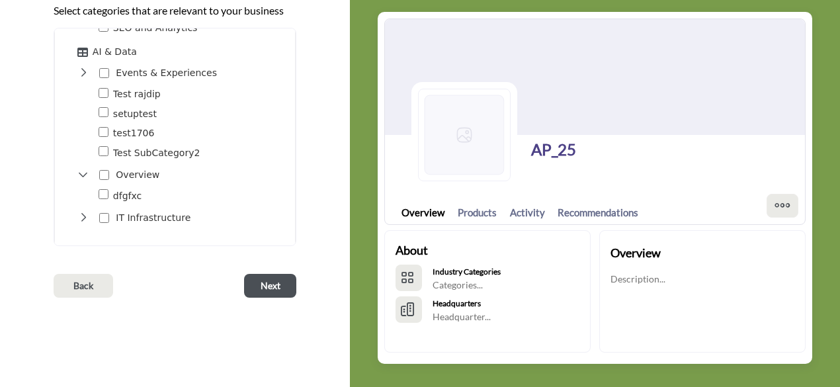
scroll to position [198, 0]
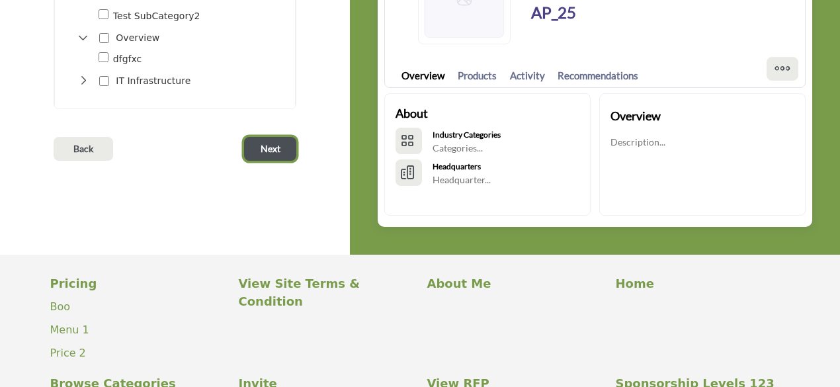
click at [269, 149] on span "Next" at bounding box center [271, 148] width 20 height 13
click at [0, 0] on div at bounding box center [0, 0] width 0 height 0
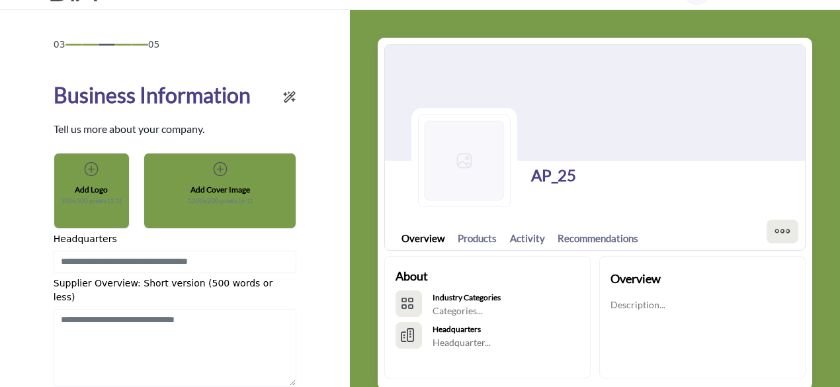
scroll to position [66, 0]
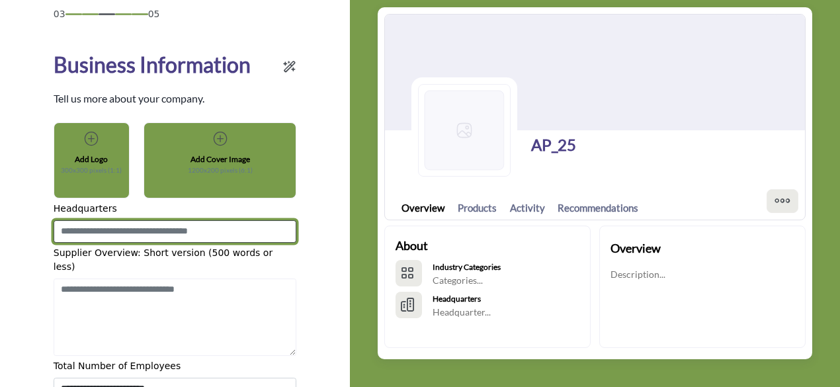
click at [156, 235] on input at bounding box center [175, 231] width 243 height 22
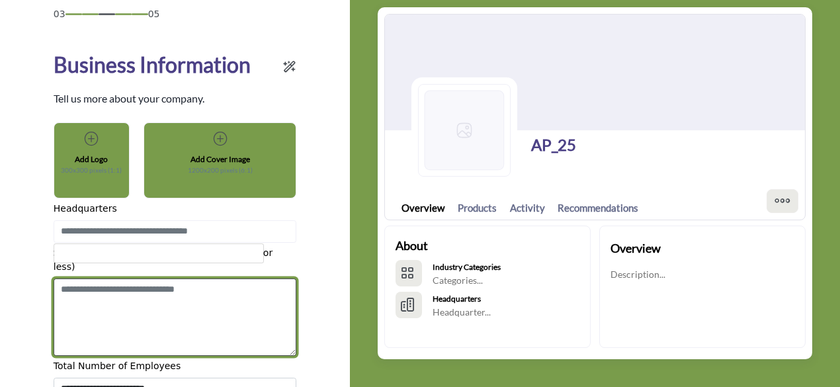
click at [246, 296] on textarea "Shortoverview" at bounding box center [175, 317] width 243 height 78
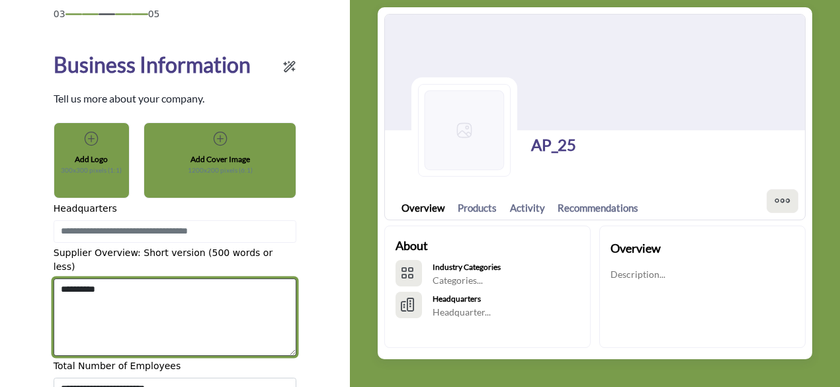
type textarea "*********"
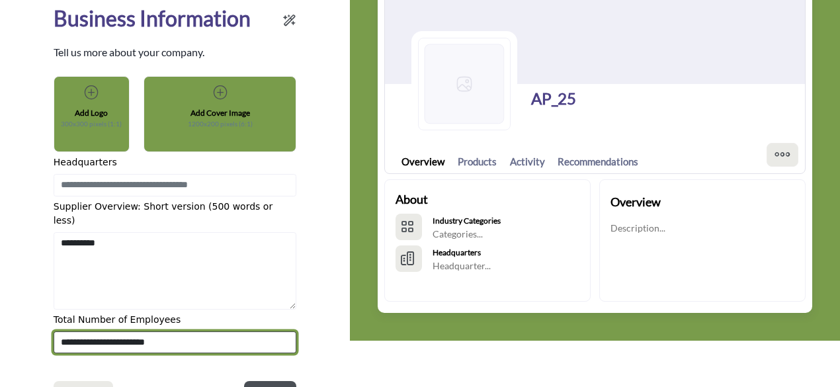
scroll to position [132, 0]
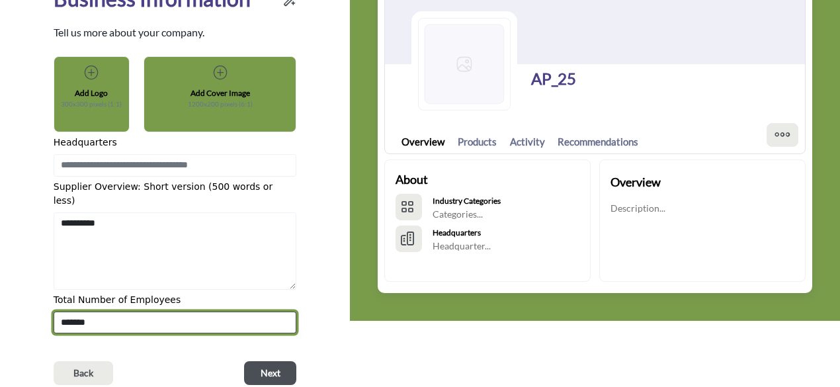
select select "*******"
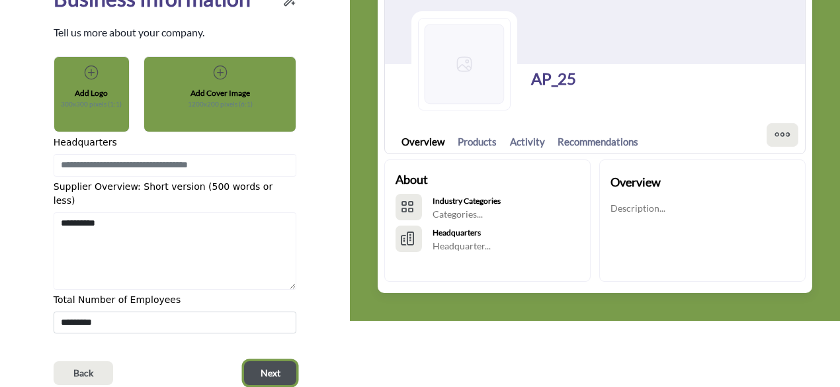
click at [268, 366] on span "Next" at bounding box center [271, 372] width 20 height 13
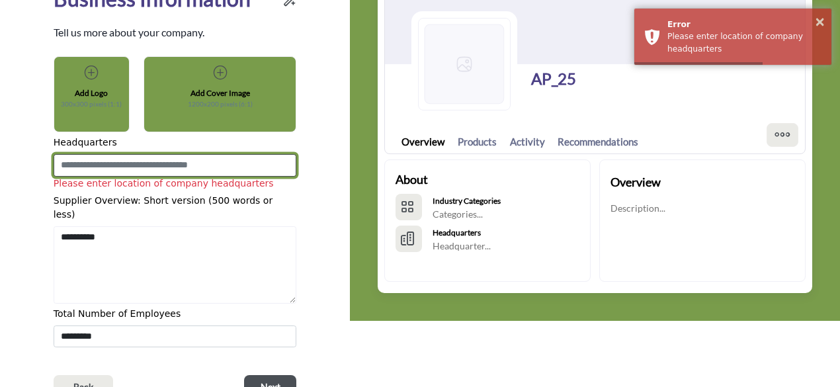
click at [200, 170] on input at bounding box center [175, 165] width 243 height 22
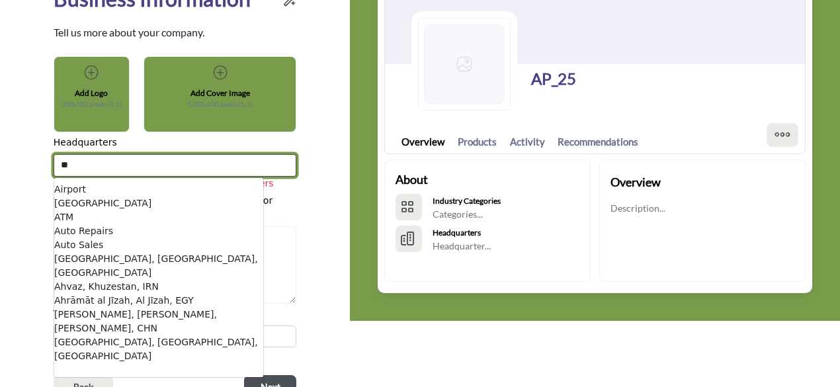
type input "*"
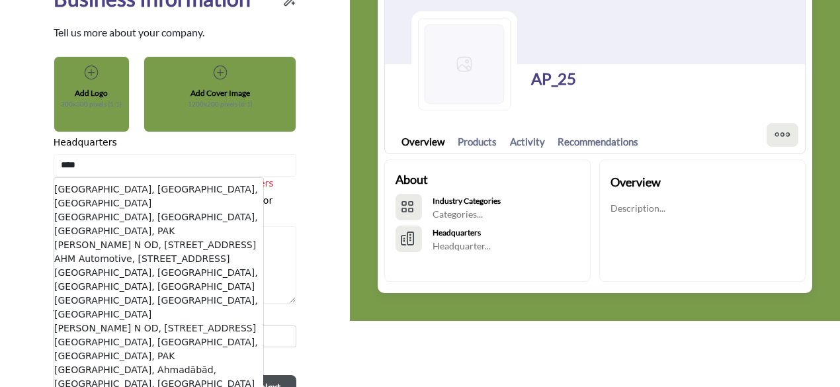
click at [169, 191] on li "[GEOGRAPHIC_DATA], [GEOGRAPHIC_DATA], [GEOGRAPHIC_DATA]" at bounding box center [158, 196] width 209 height 28
type input "**********"
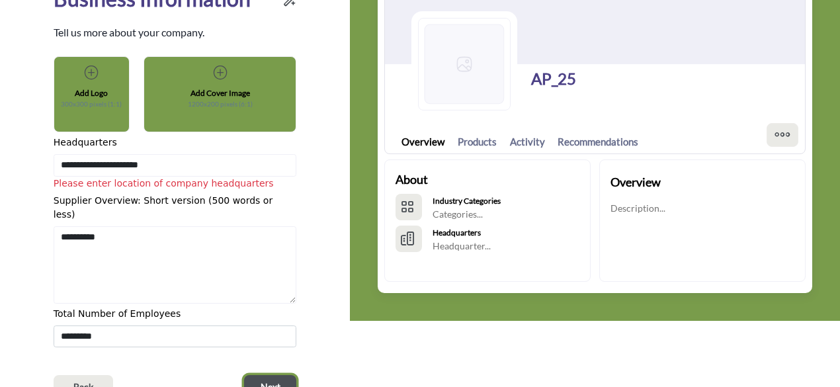
click at [276, 380] on span "Next" at bounding box center [271, 386] width 20 height 13
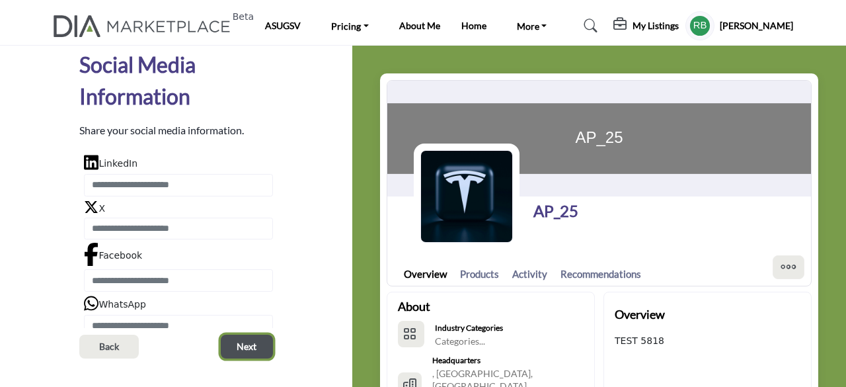
click at [258, 357] on button "Next" at bounding box center [247, 347] width 52 height 24
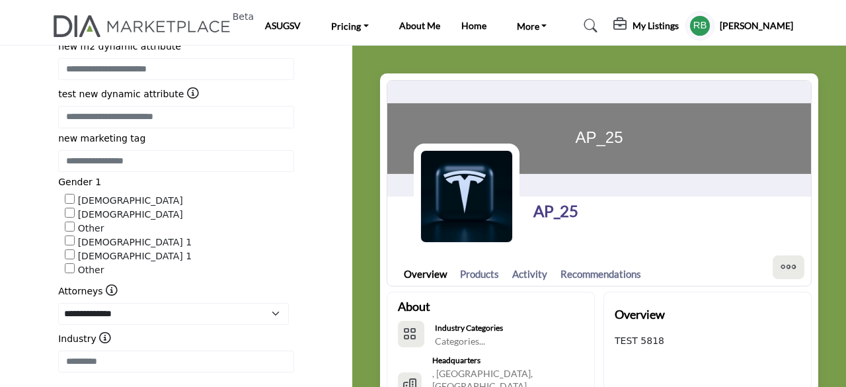
scroll to position [397, 0]
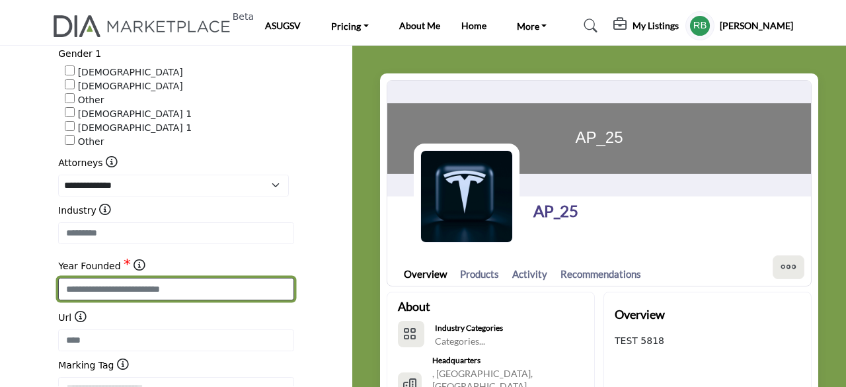
click at [152, 283] on input "Enter value for Year Founded" at bounding box center [176, 289] width 236 height 22
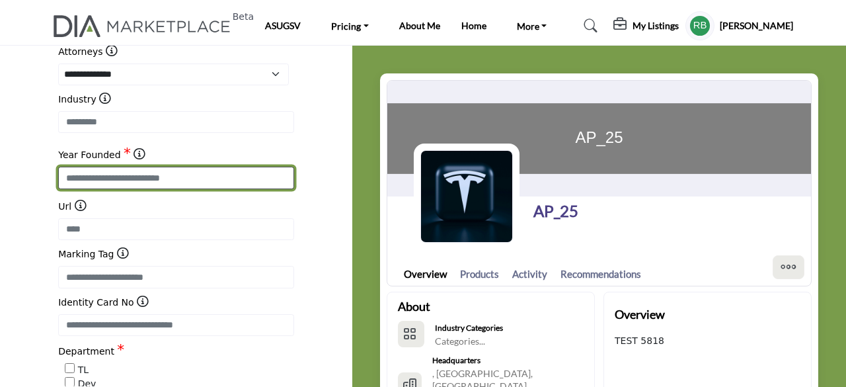
scroll to position [529, 0]
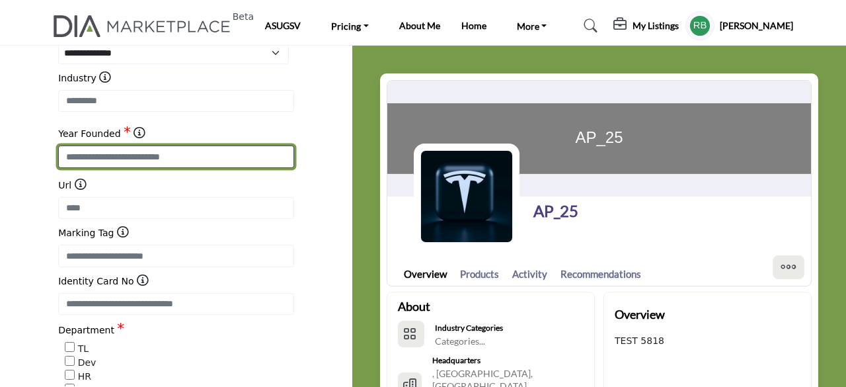
type input "****"
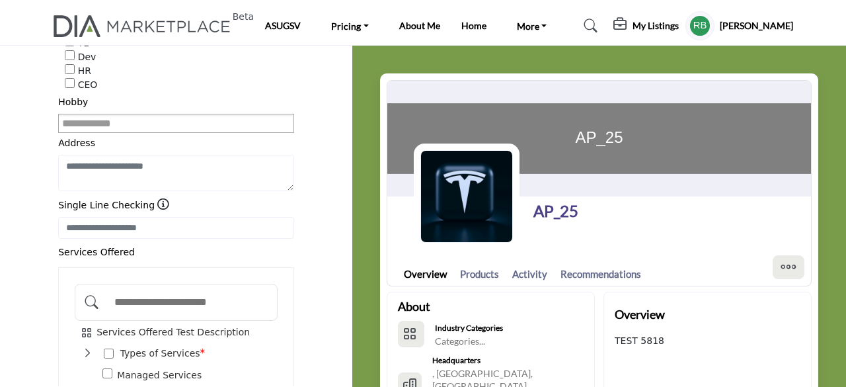
scroll to position [860, 0]
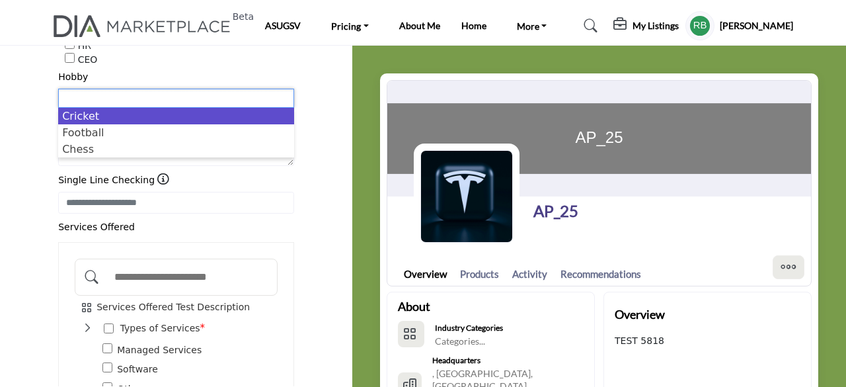
click at [131, 92] on input "Search Hobby" at bounding box center [101, 98] width 79 height 17
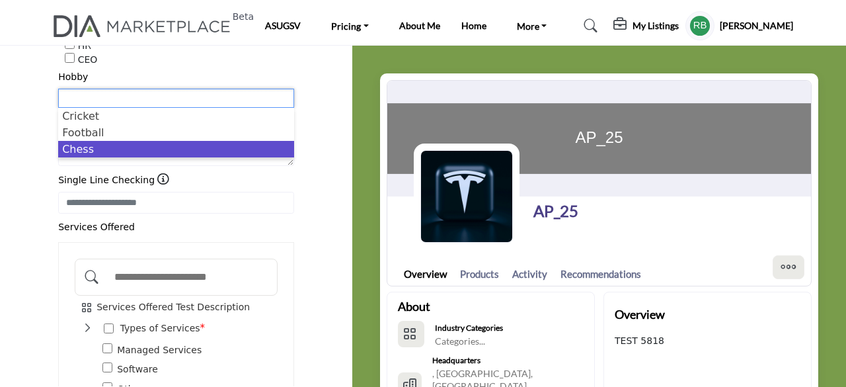
click at [111, 141] on li "Chess" at bounding box center [176, 149] width 236 height 17
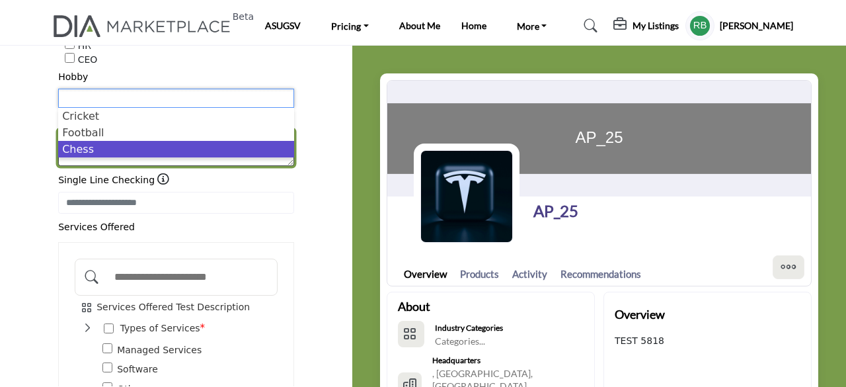
click at [111, 134] on textarea "Enter value for Address" at bounding box center [176, 148] width 236 height 36
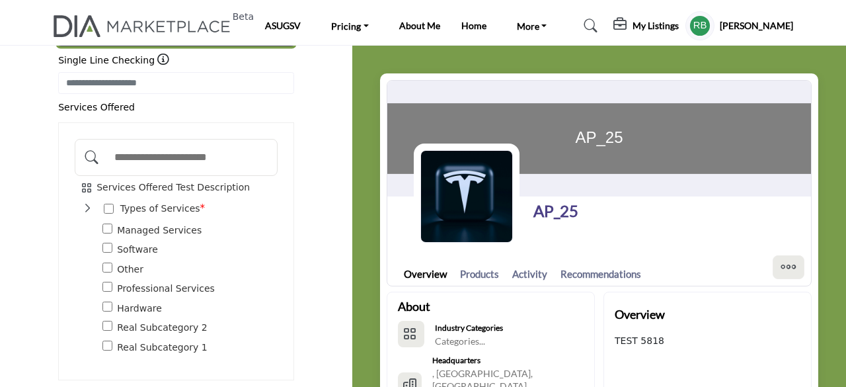
scroll to position [992, 0]
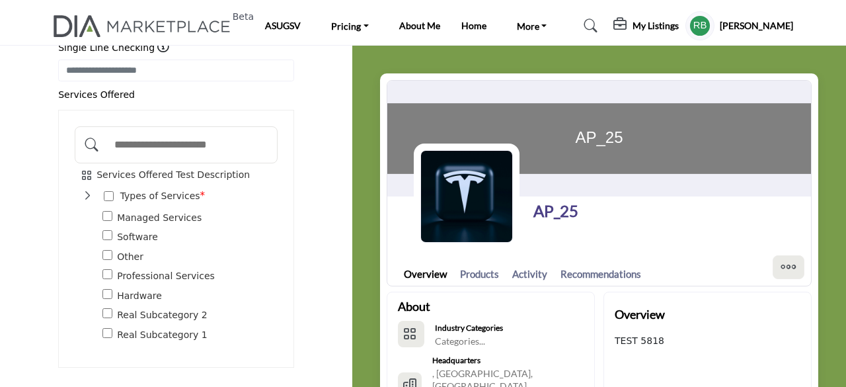
type textarea "*****"
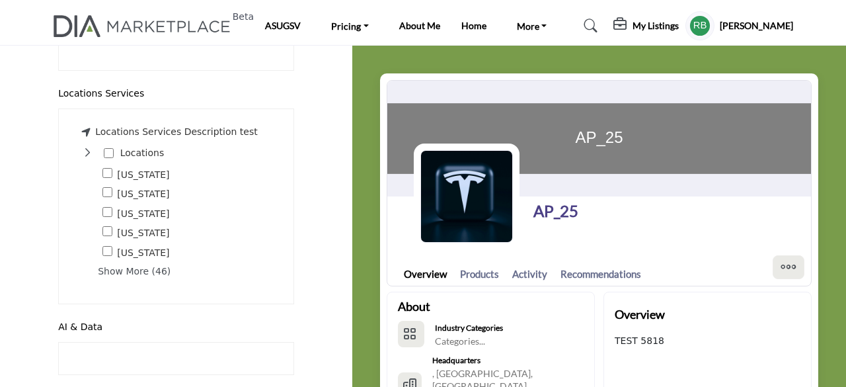
scroll to position [1502, 0]
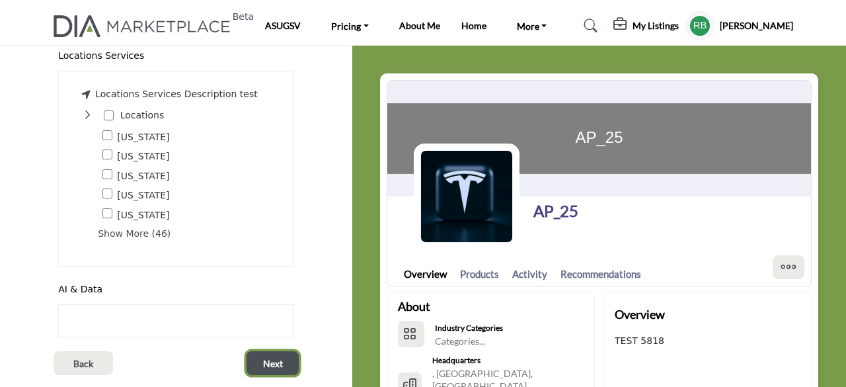
click at [270, 357] on span "Next" at bounding box center [273, 363] width 20 height 13
click at [271, 357] on span "Next" at bounding box center [273, 363] width 20 height 13
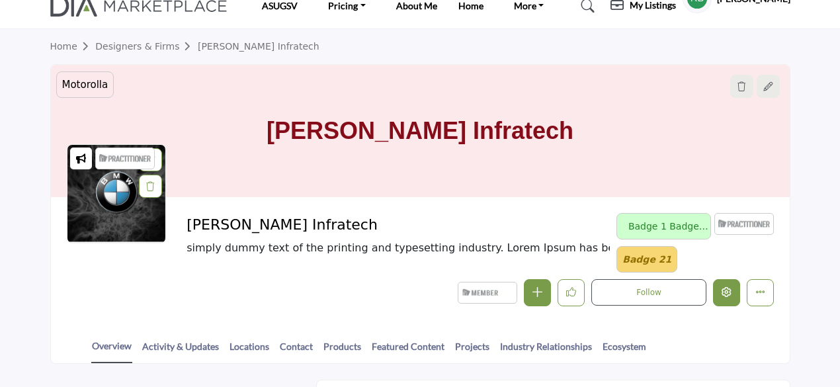
scroll to position [66, 0]
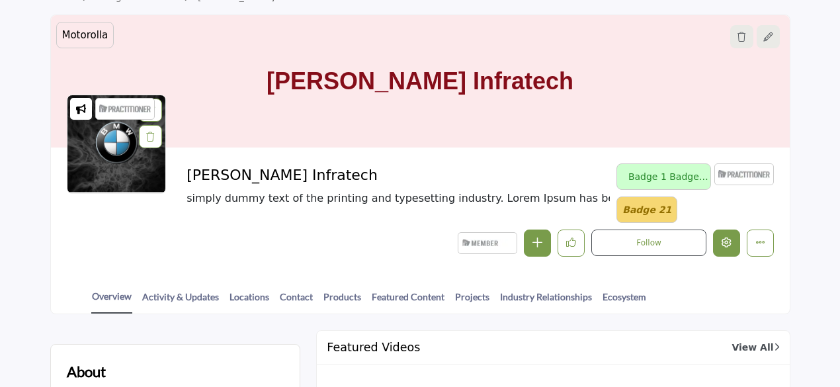
click at [726, 244] on icon "Edit company" at bounding box center [726, 242] width 10 height 10
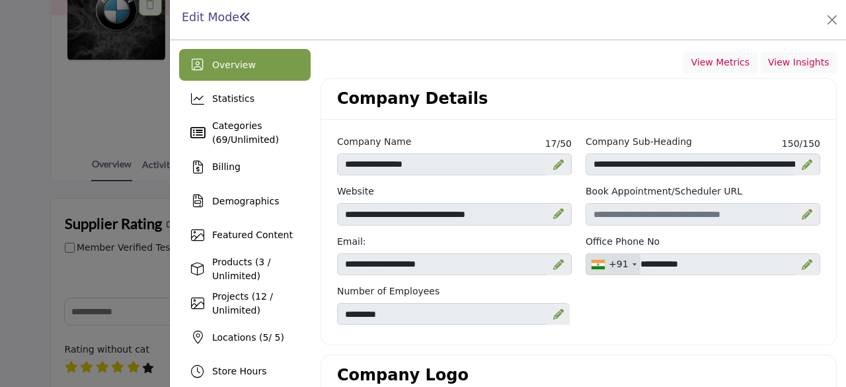
scroll to position [198, 0]
